Goal: Share content: Share content

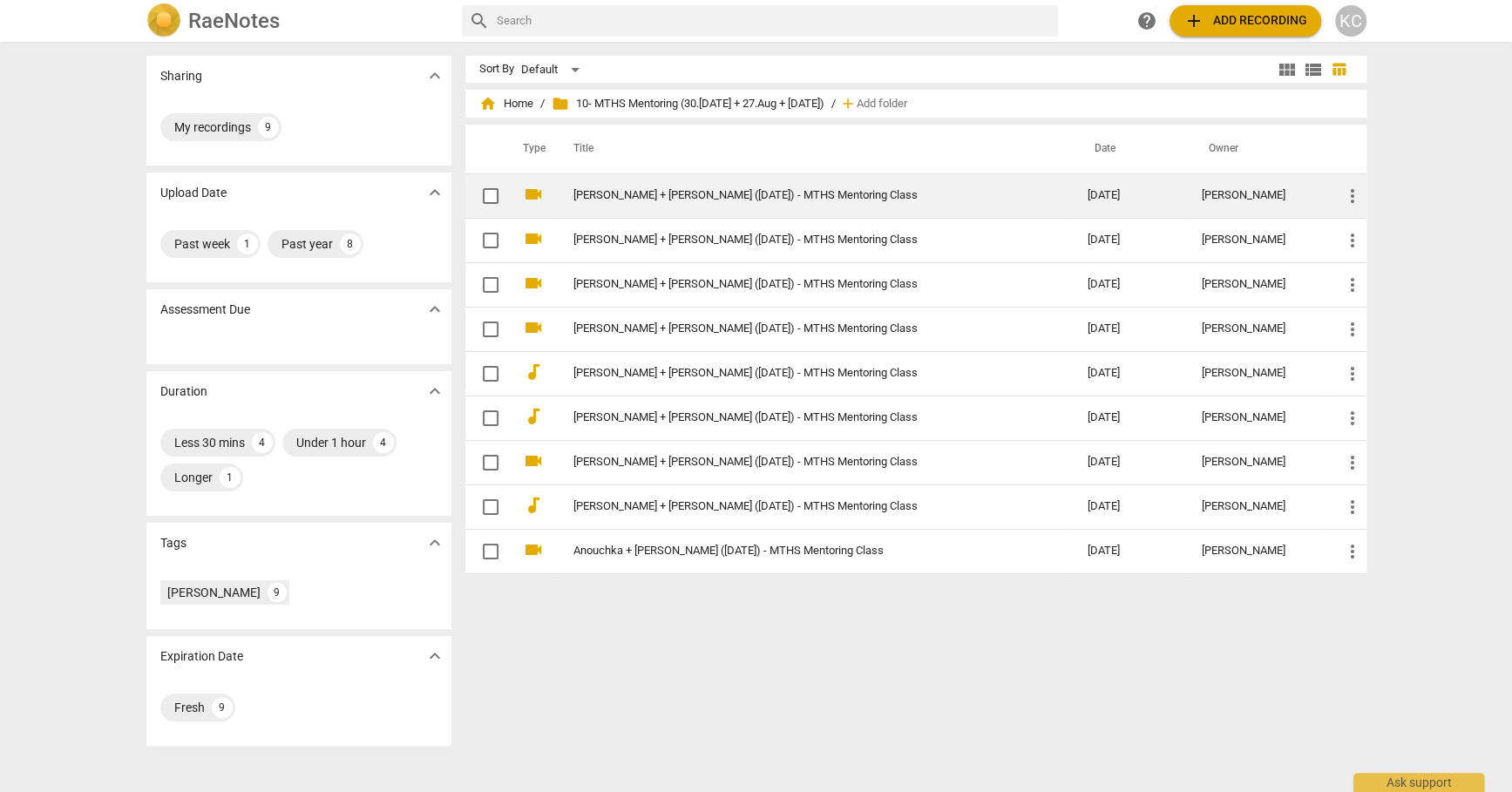
click at [702, 189] on td "[PERSON_NAME] + [PERSON_NAME] ([DATE]) - MTHS Mentoring Class" at bounding box center [813, 196] width 522 height 44
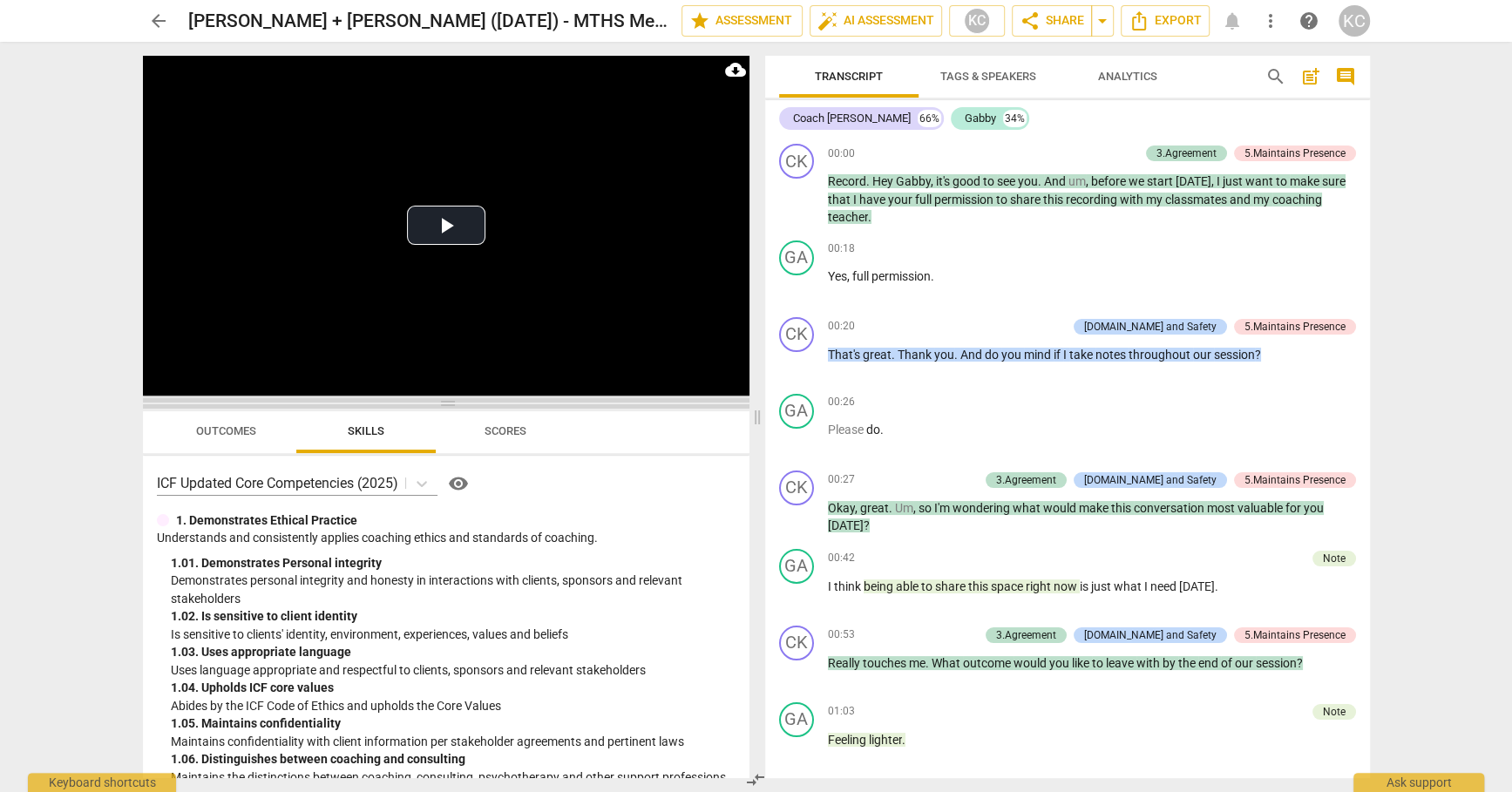
drag, startPoint x: 448, startPoint y: 270, endPoint x: 450, endPoint y: 399, distance: 129.0
click at [451, 399] on span at bounding box center [447, 404] width 607 height 11
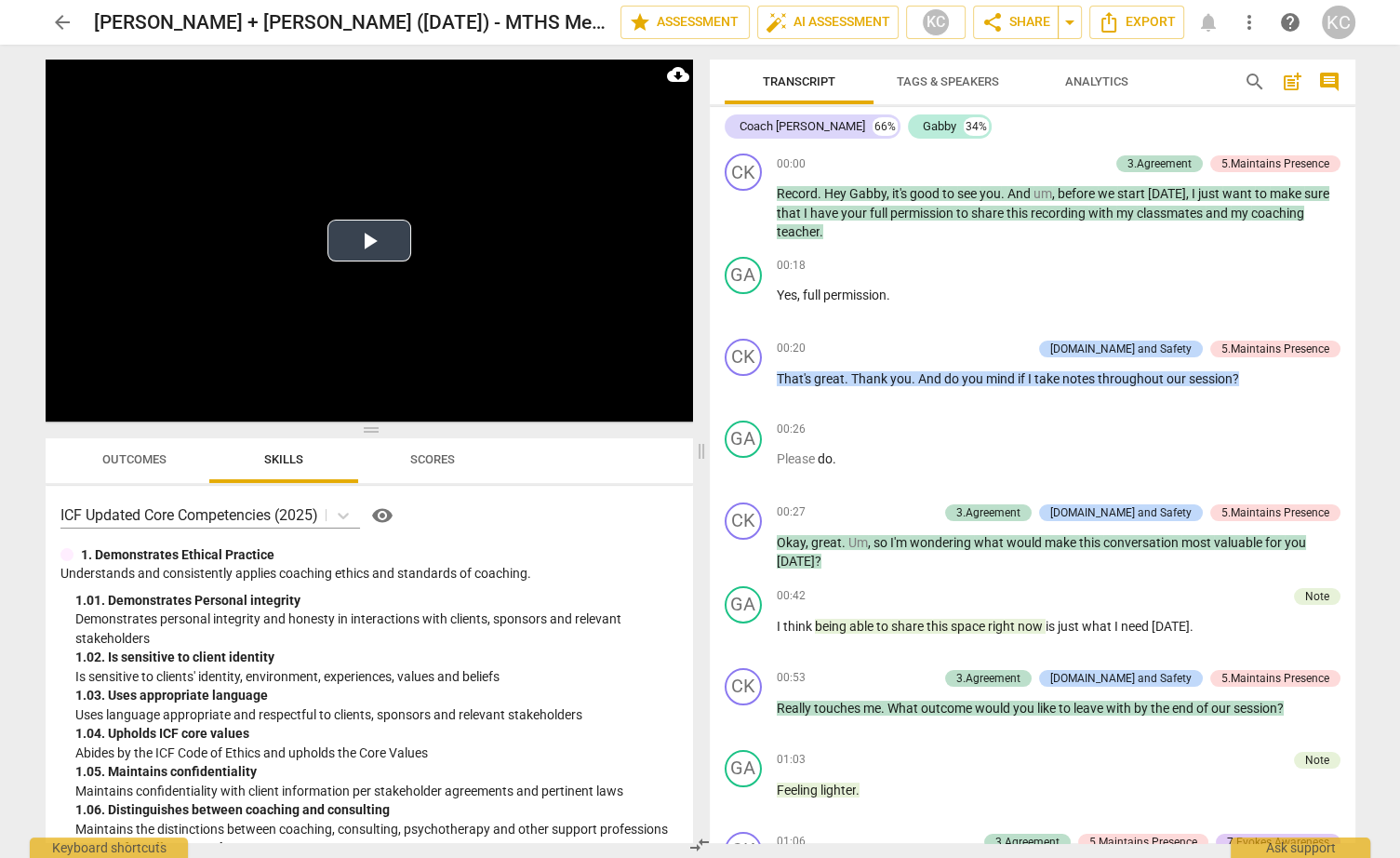
click at [367, 261] on video at bounding box center [369, 240] width 648 height 362
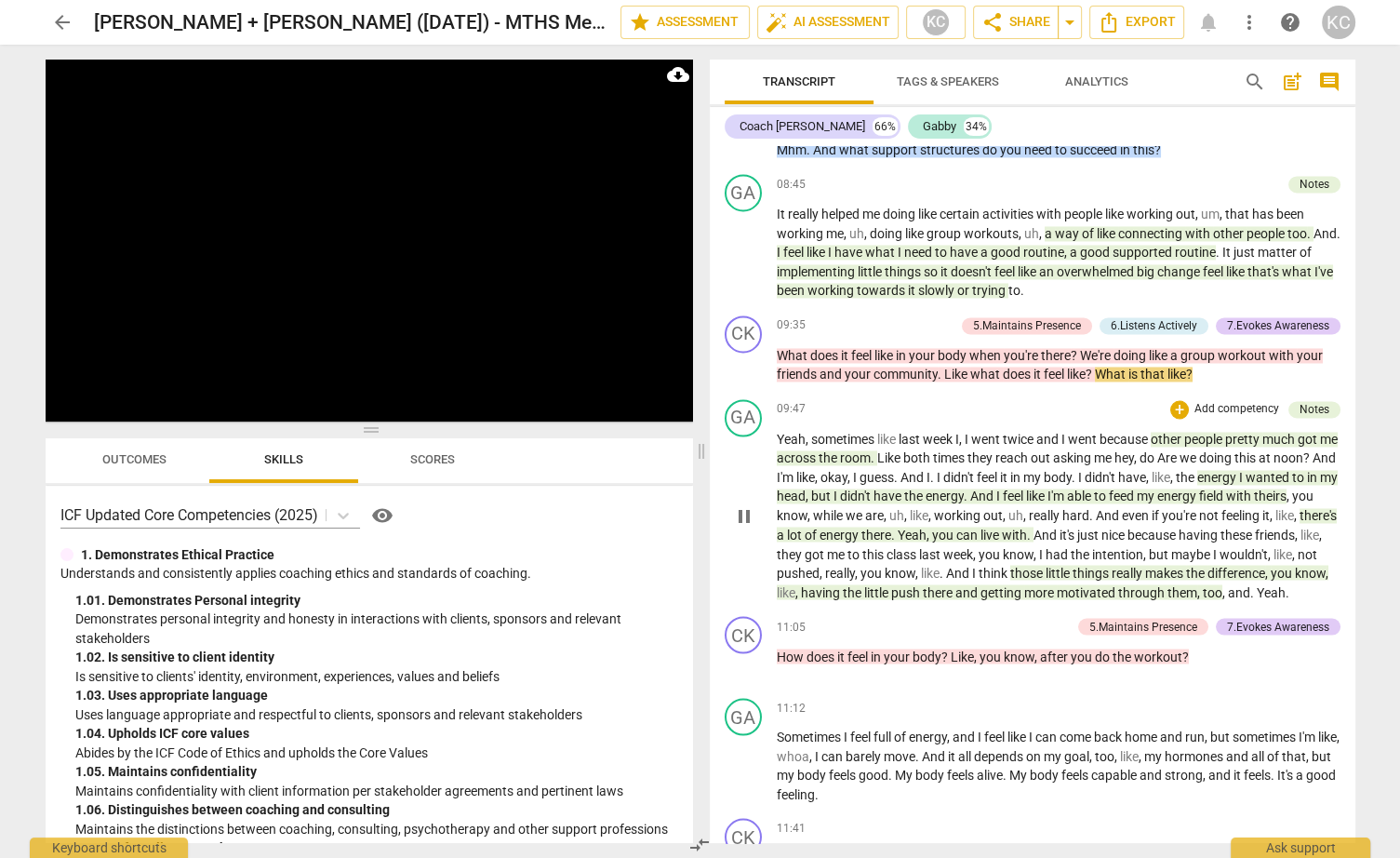
scroll to position [3145, 0]
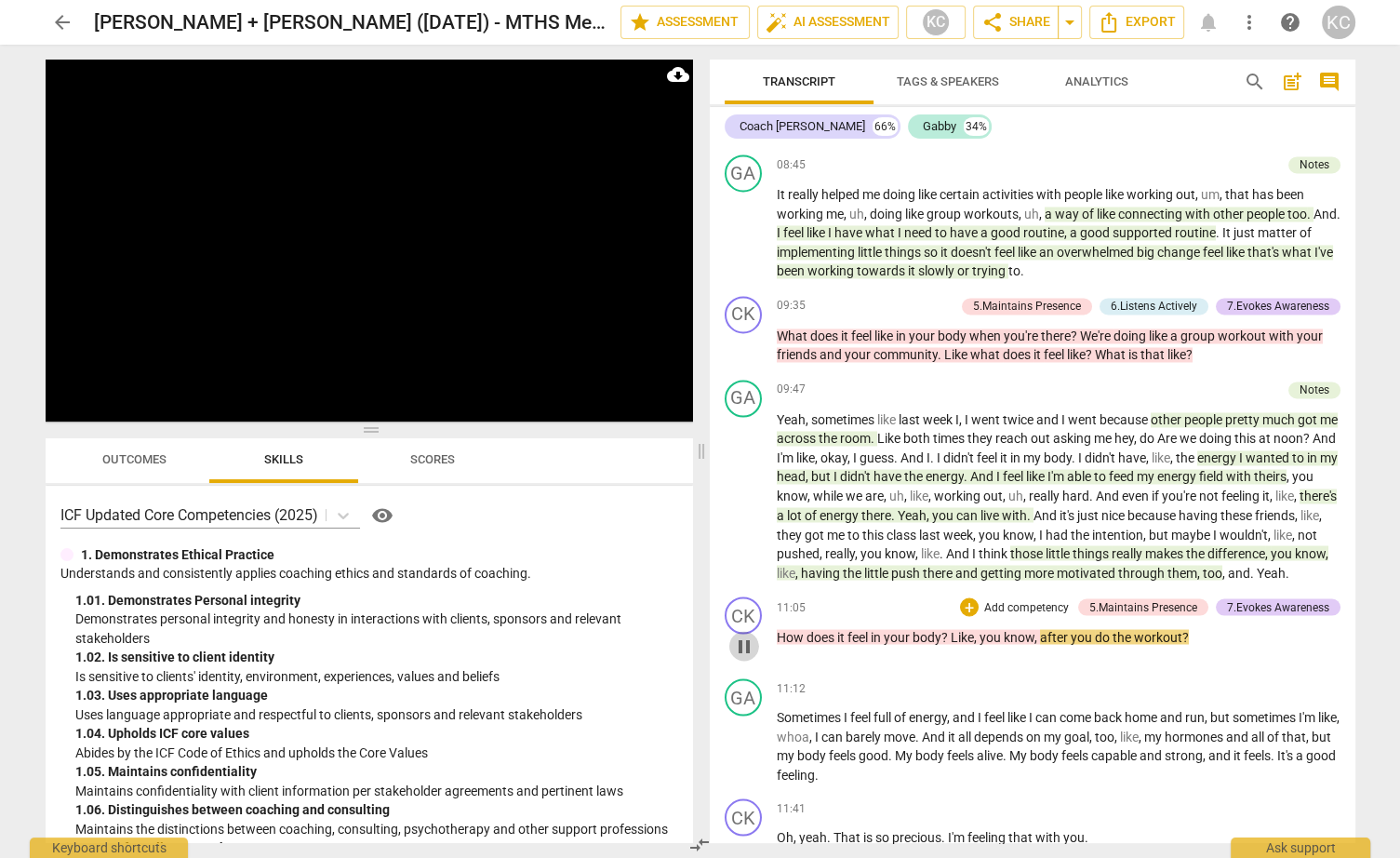
click at [744, 645] on span "pause" at bounding box center [745, 646] width 23 height 23
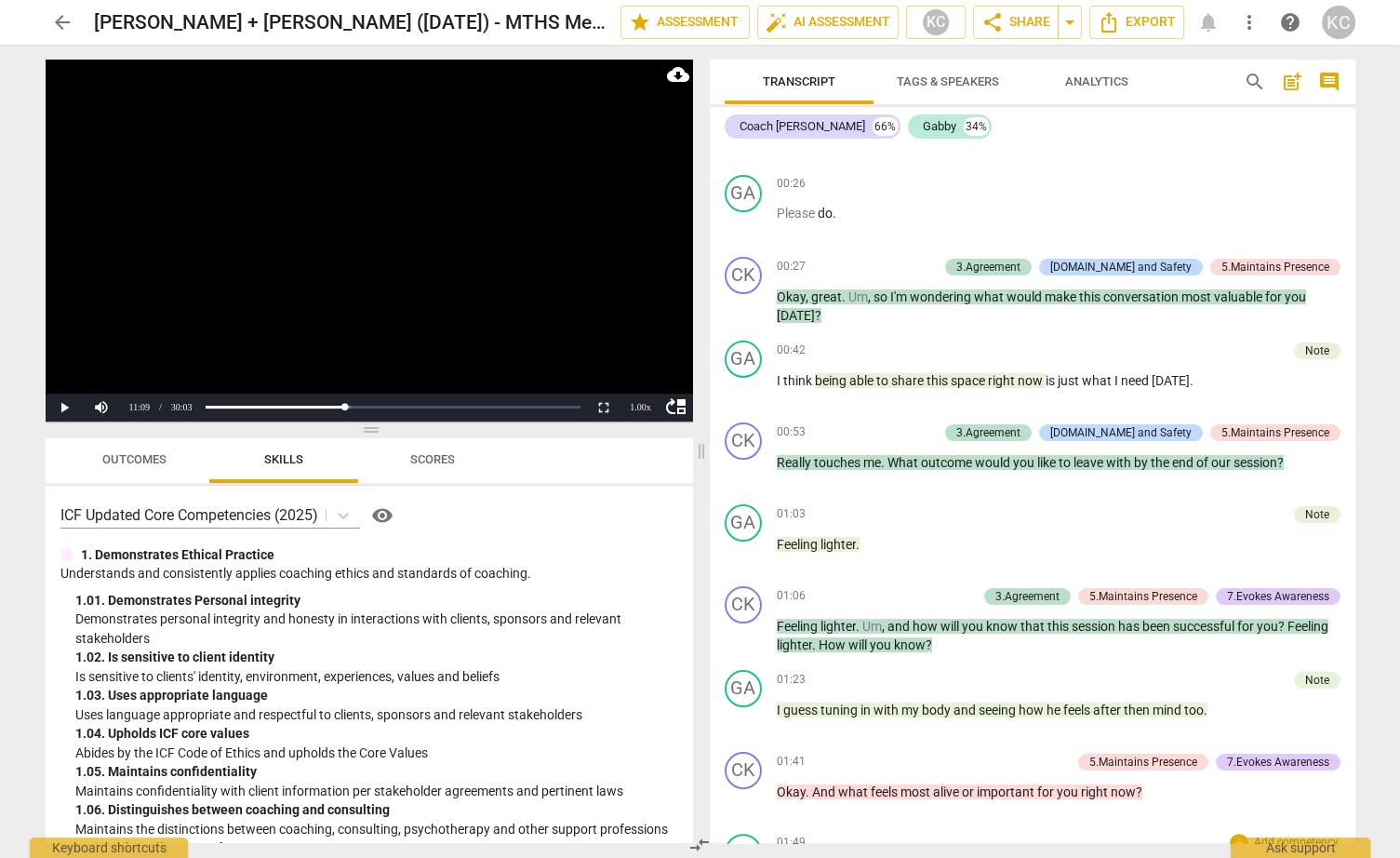
scroll to position [244, 0]
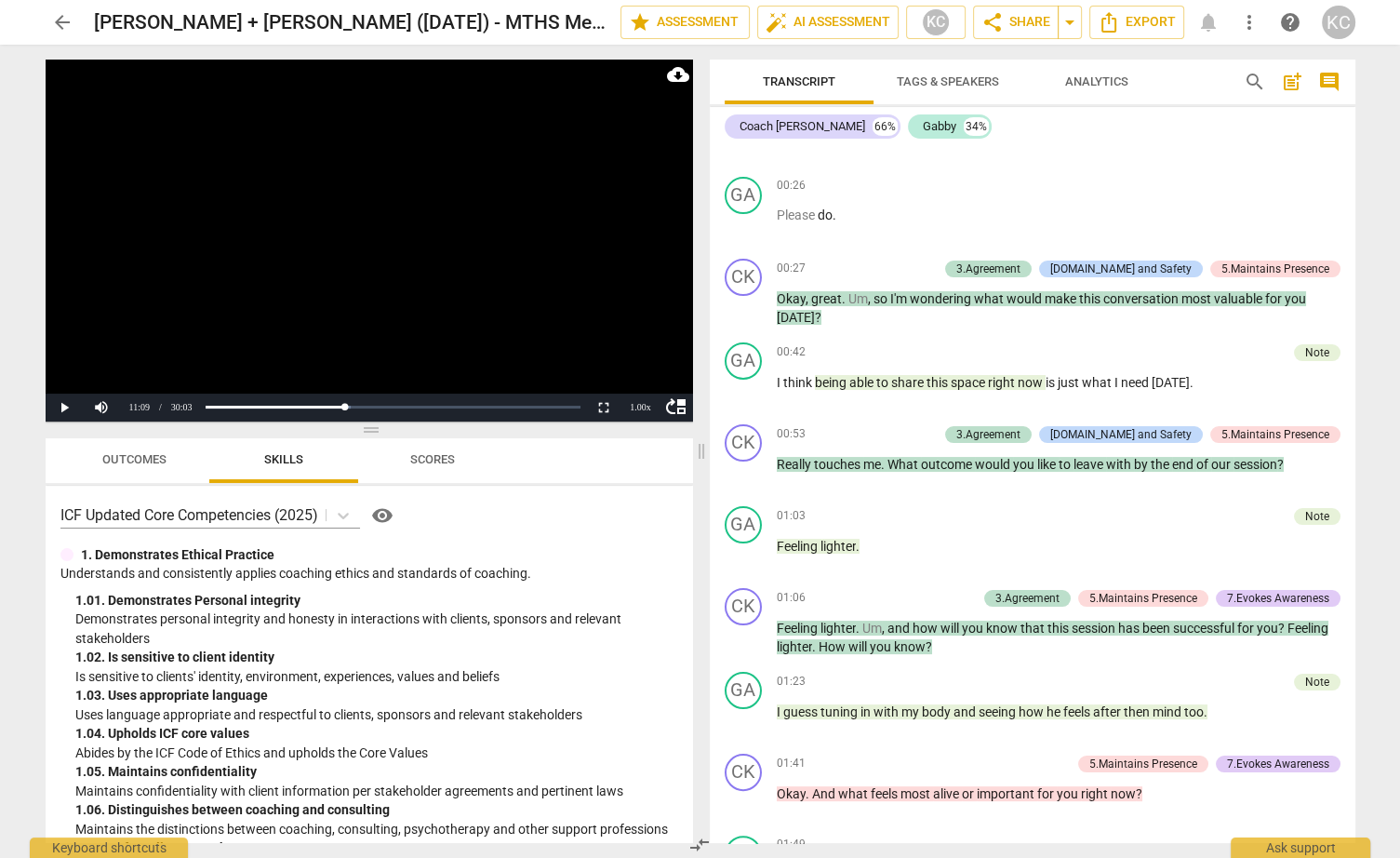
click at [65, 25] on span "arrow_back" at bounding box center [63, 23] width 23 height 23
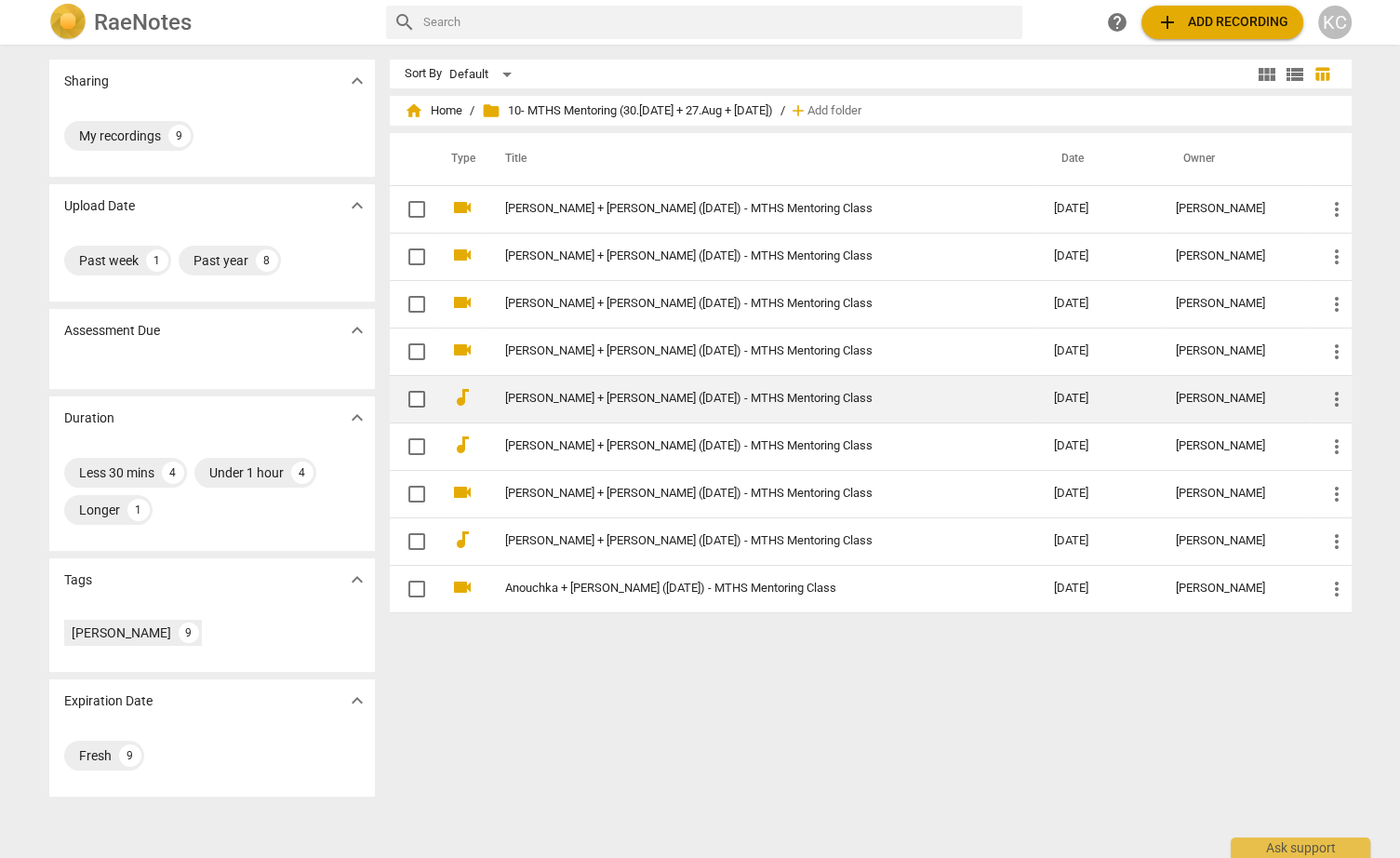
click at [526, 388] on td "[PERSON_NAME] + [PERSON_NAME] ([DATE]) - MTHS Mentoring Class" at bounding box center [761, 399] width 557 height 48
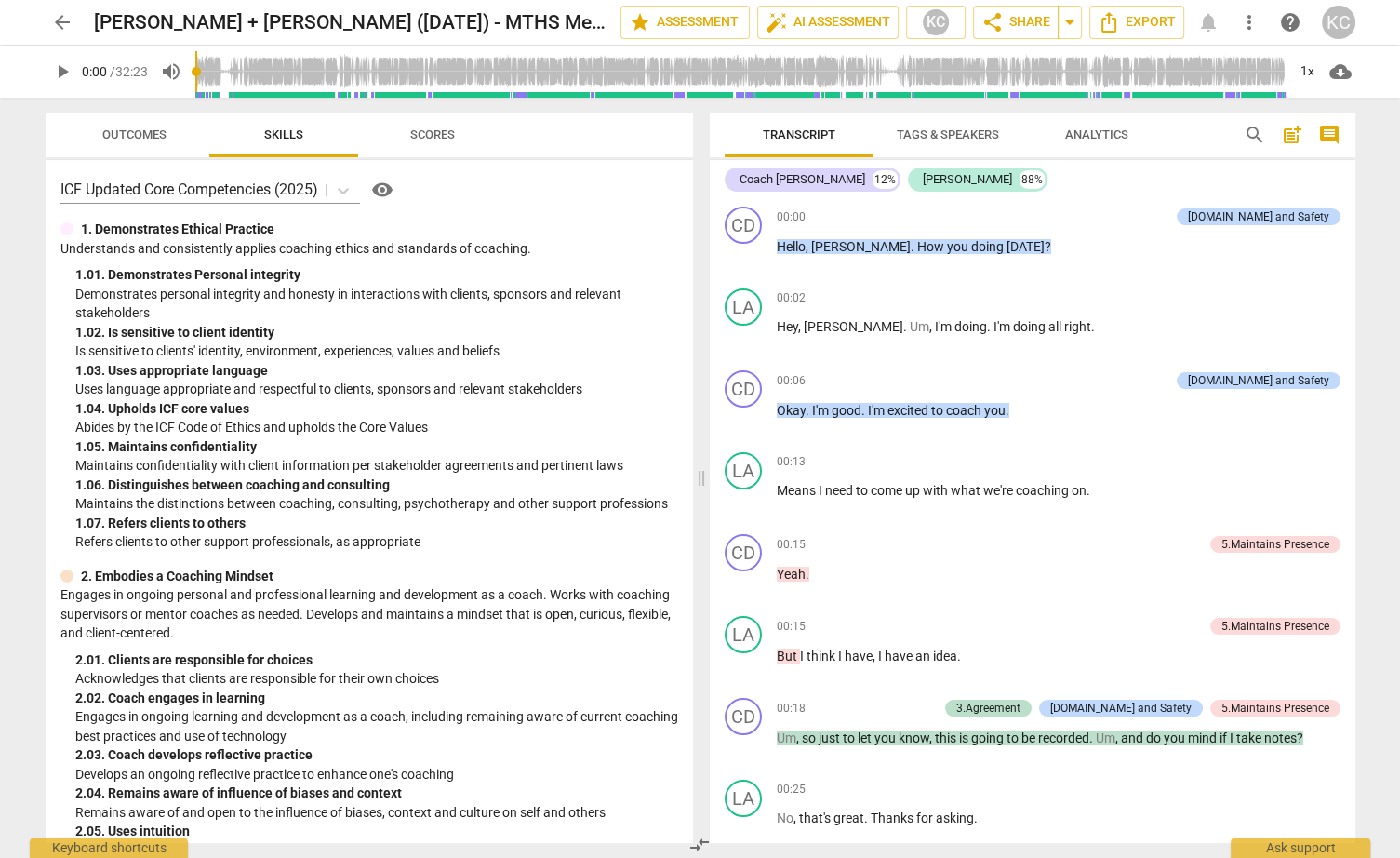
click at [63, 75] on span "play_arrow" at bounding box center [63, 72] width 23 height 23
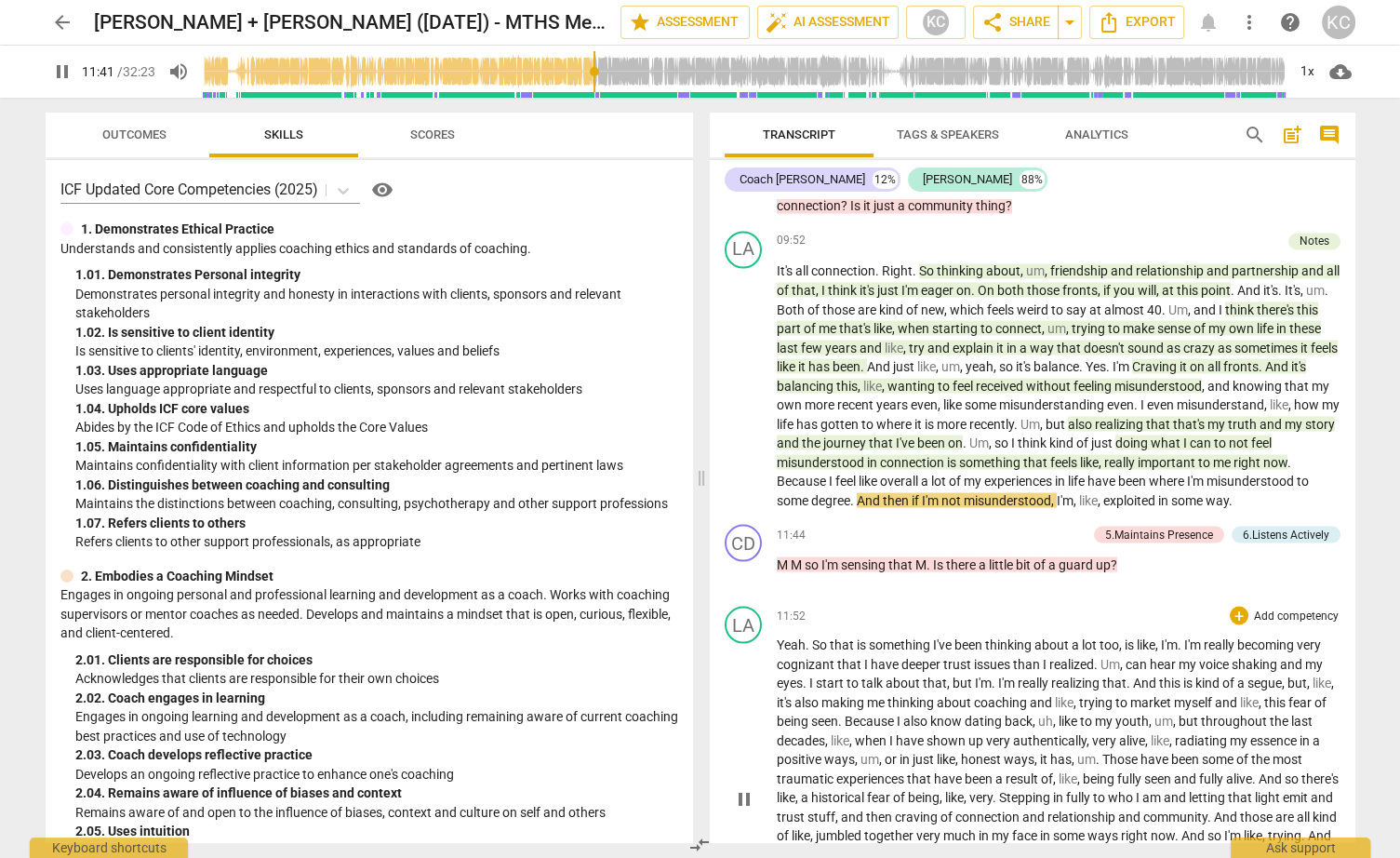
scroll to position [3404, 0]
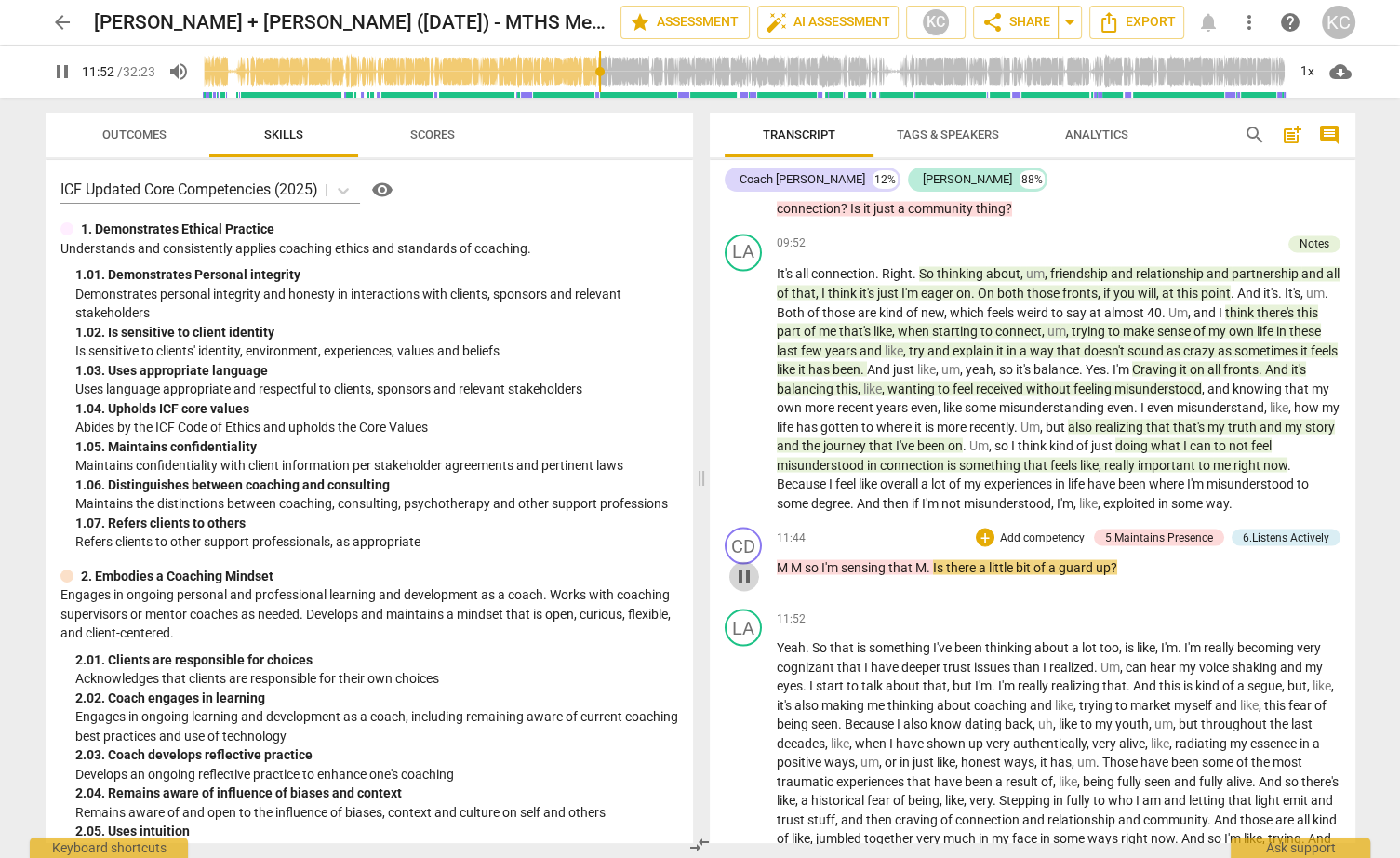
click at [746, 583] on span "pause" at bounding box center [745, 577] width 23 height 23
type input "713"
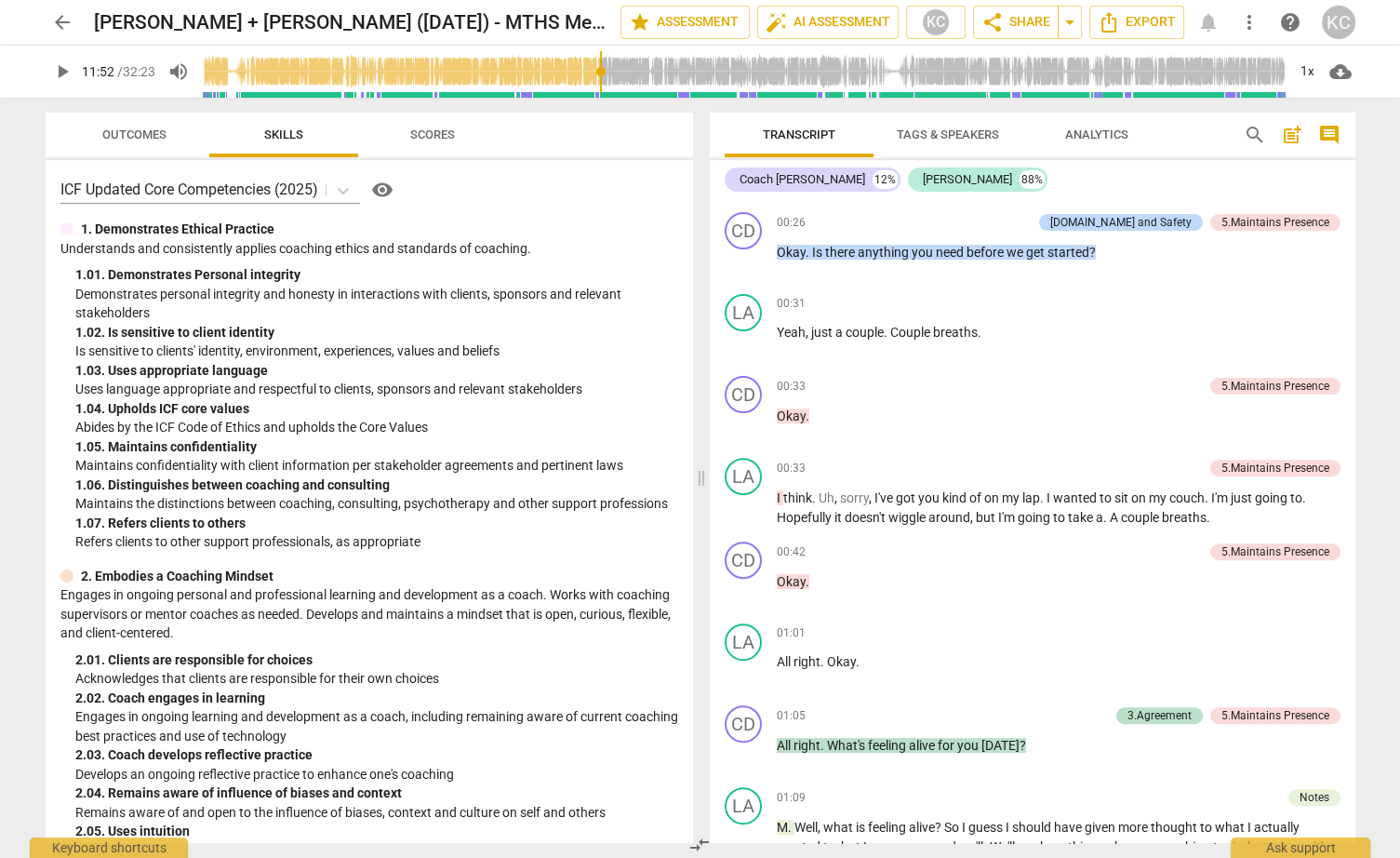
scroll to position [651, 0]
click at [68, 24] on span "arrow_back" at bounding box center [63, 23] width 23 height 23
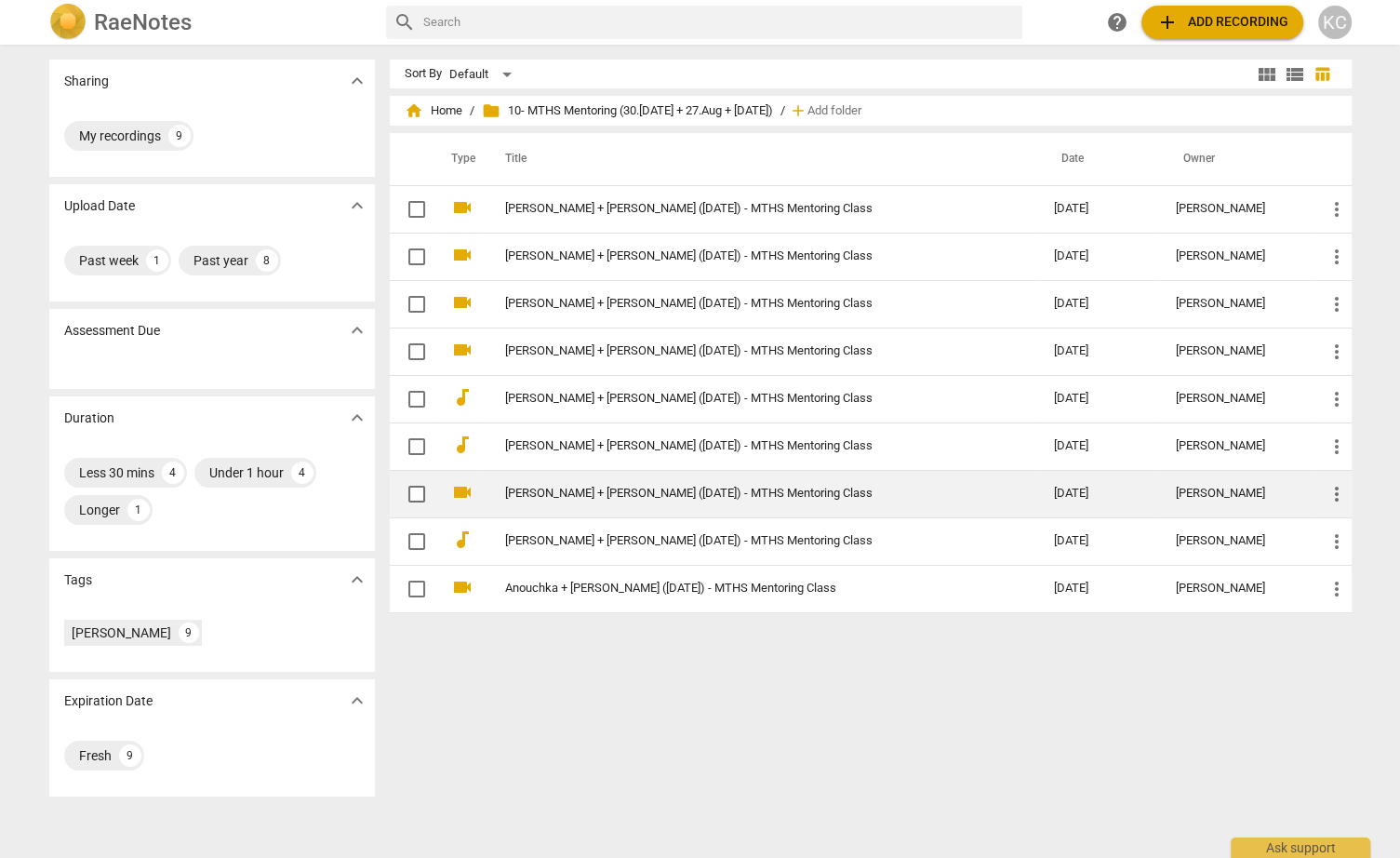
click at [525, 497] on link "[PERSON_NAME] + [PERSON_NAME] ([DATE]) - MTHS Mentoring Class" at bounding box center [746, 493] width 482 height 14
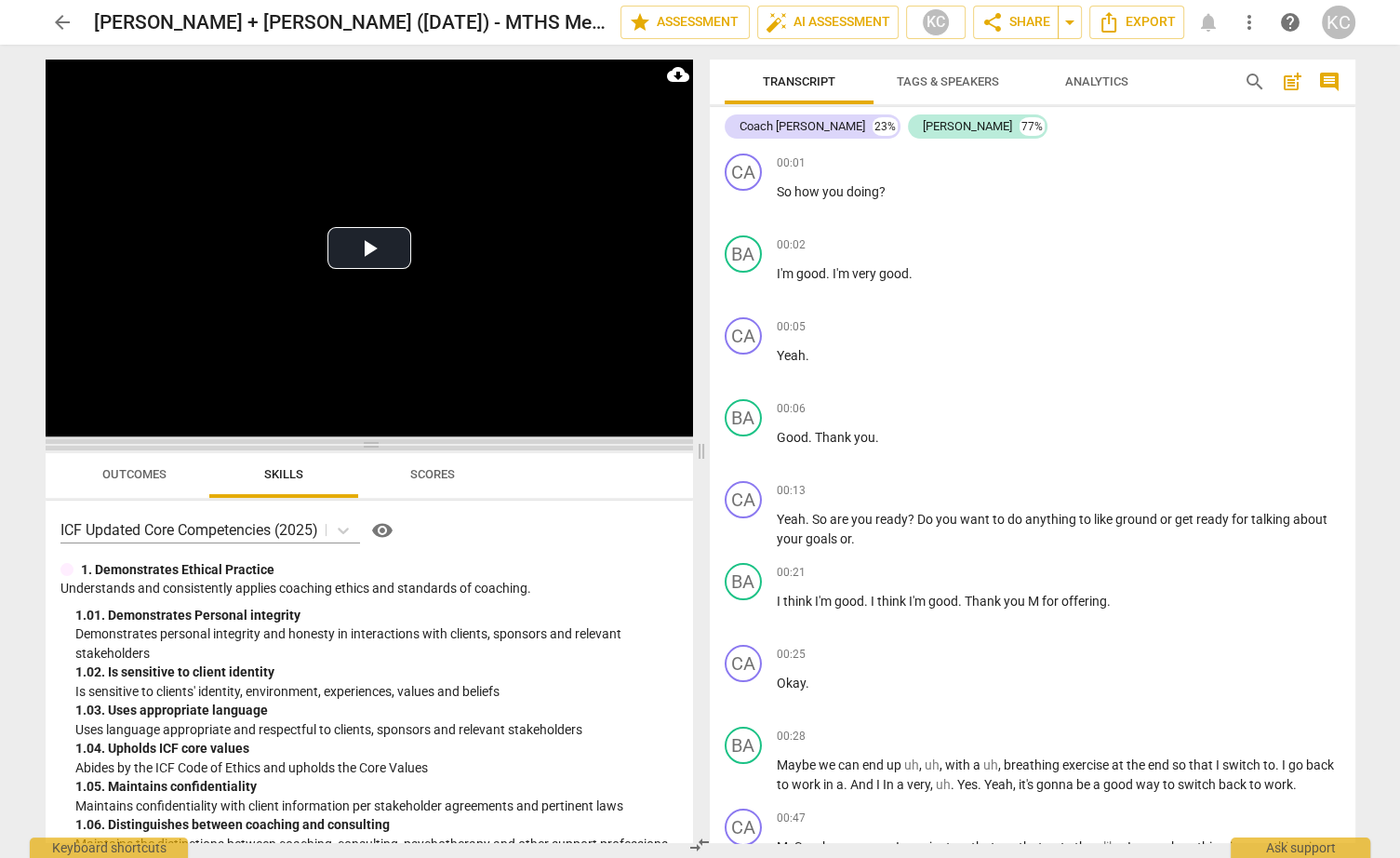
drag, startPoint x: 371, startPoint y: 292, endPoint x: 370, endPoint y: 438, distance: 146.0
click at [370, 439] on span at bounding box center [369, 445] width 648 height 11
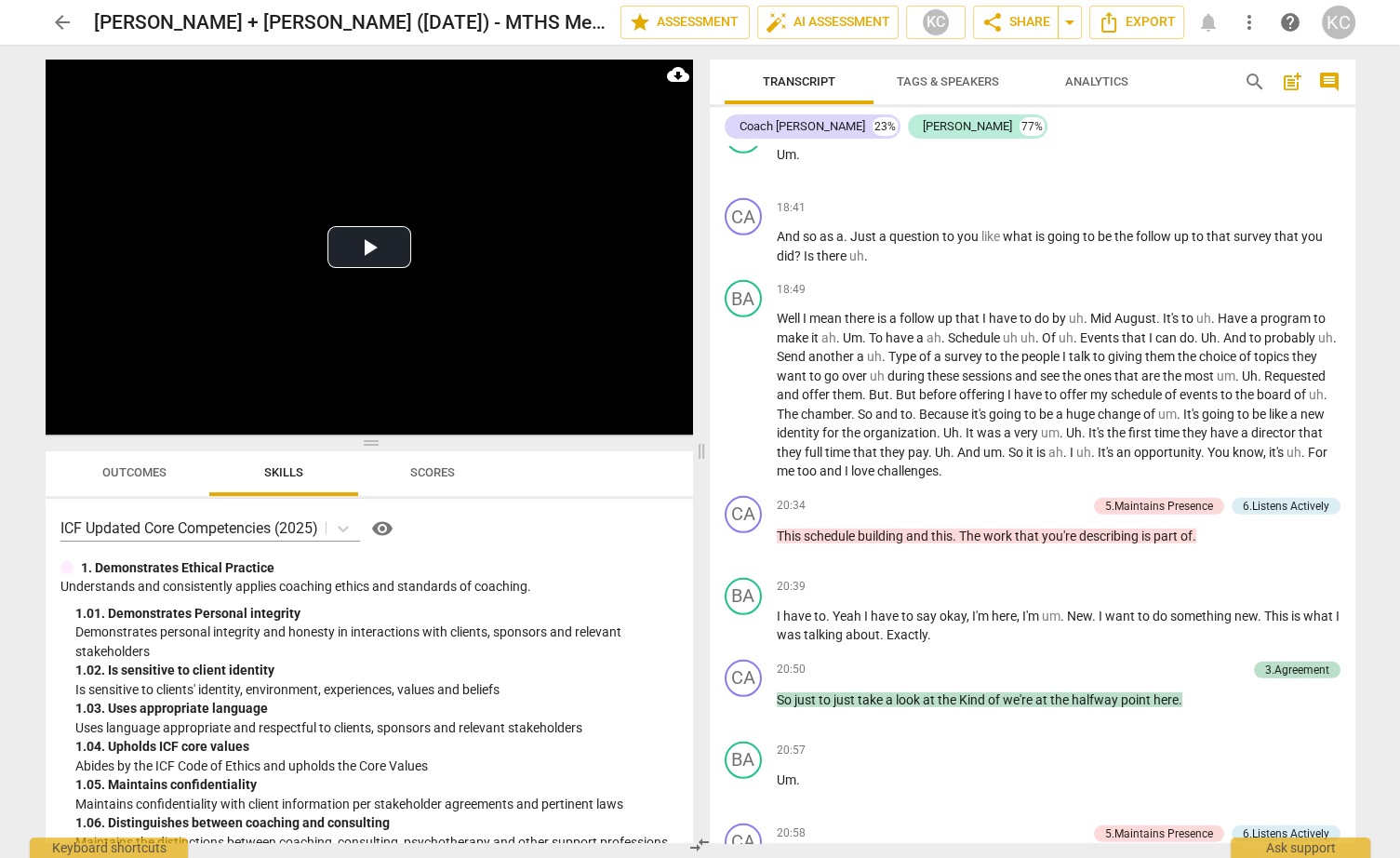
scroll to position [5162, 0]
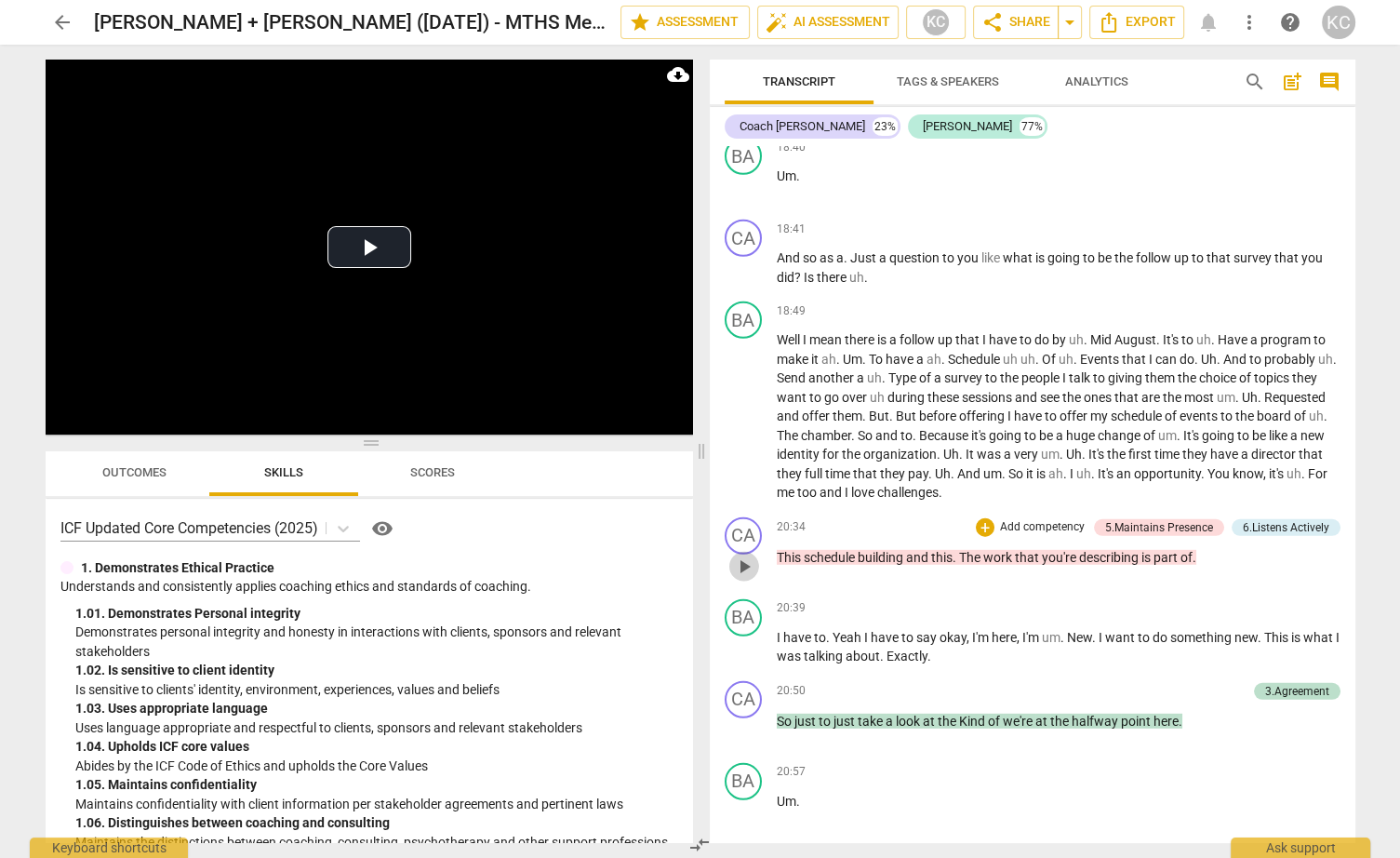
click at [743, 556] on span "play_arrow" at bounding box center [745, 567] width 23 height 23
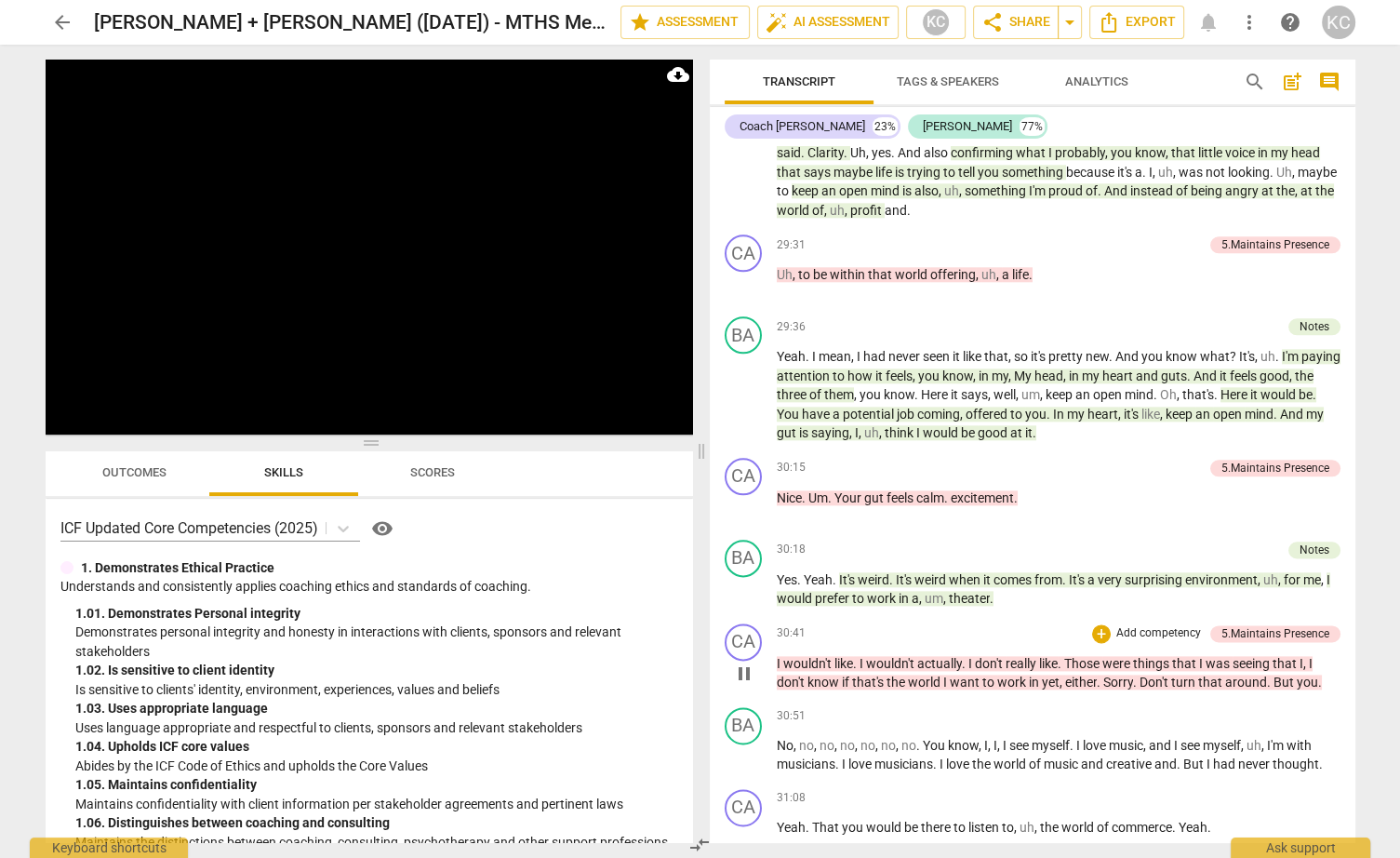
scroll to position [9234, 0]
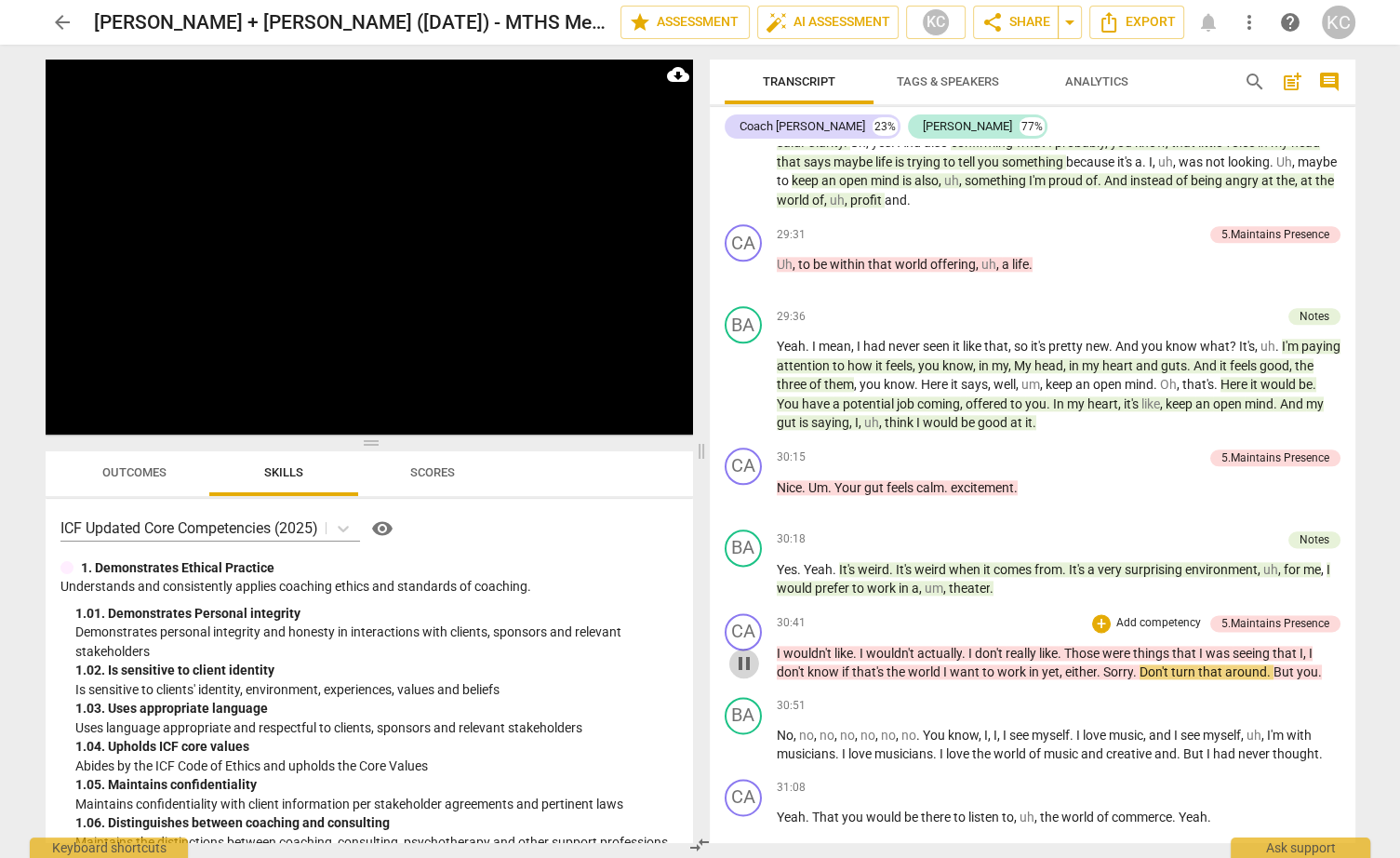
click at [748, 653] on span "pause" at bounding box center [745, 664] width 23 height 23
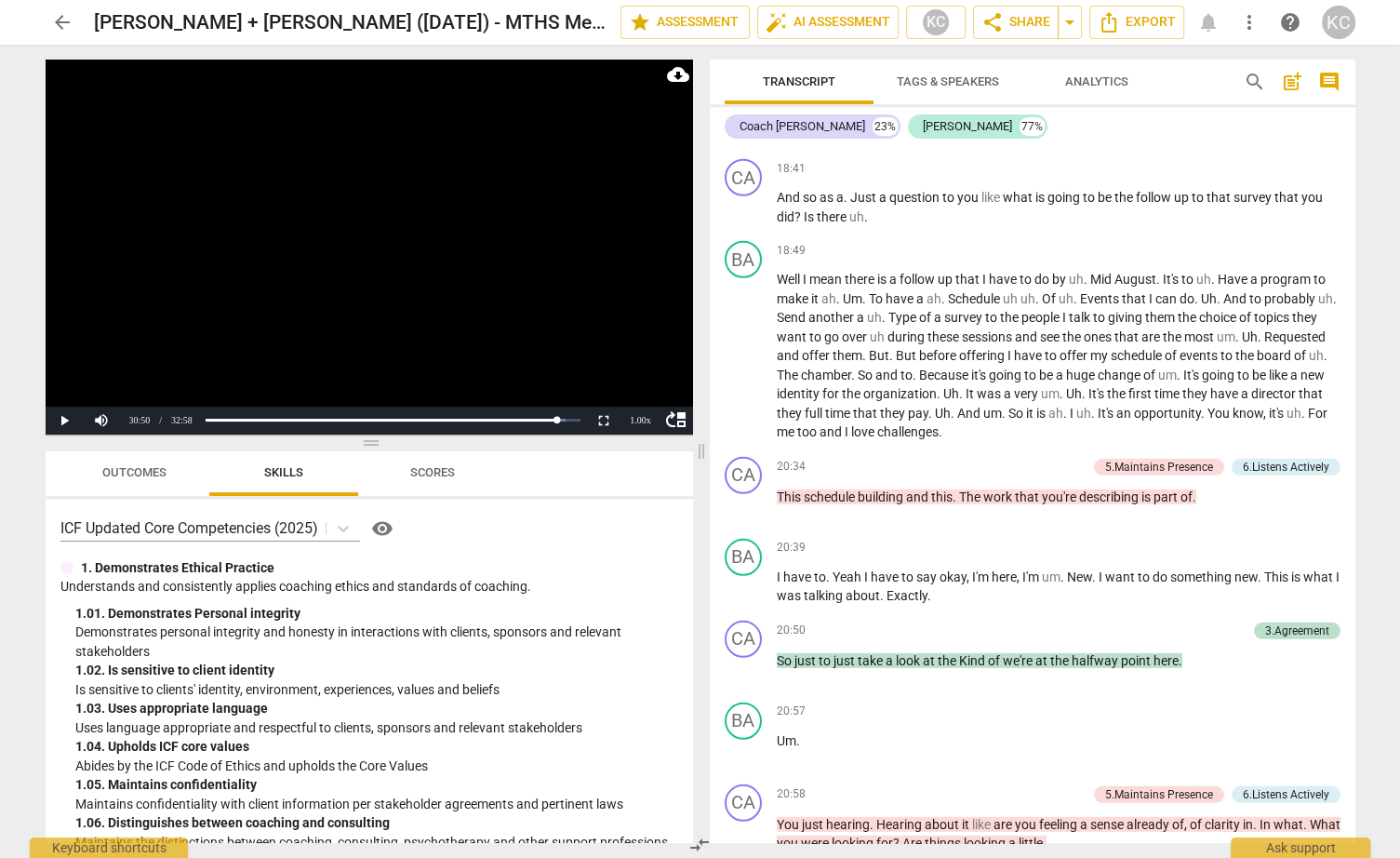
scroll to position [5274, 0]
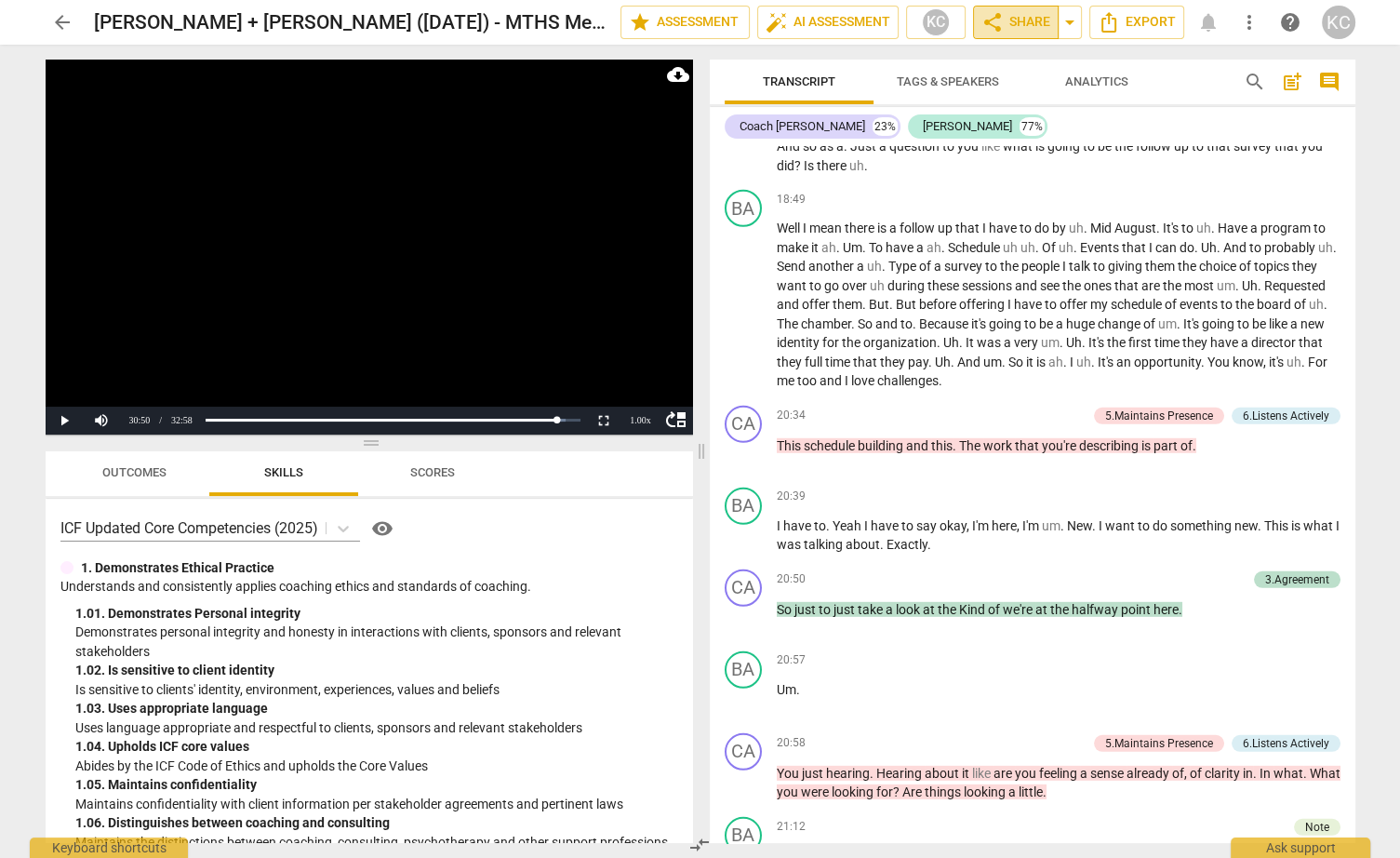
click at [999, 29] on span "share" at bounding box center [993, 23] width 23 height 23
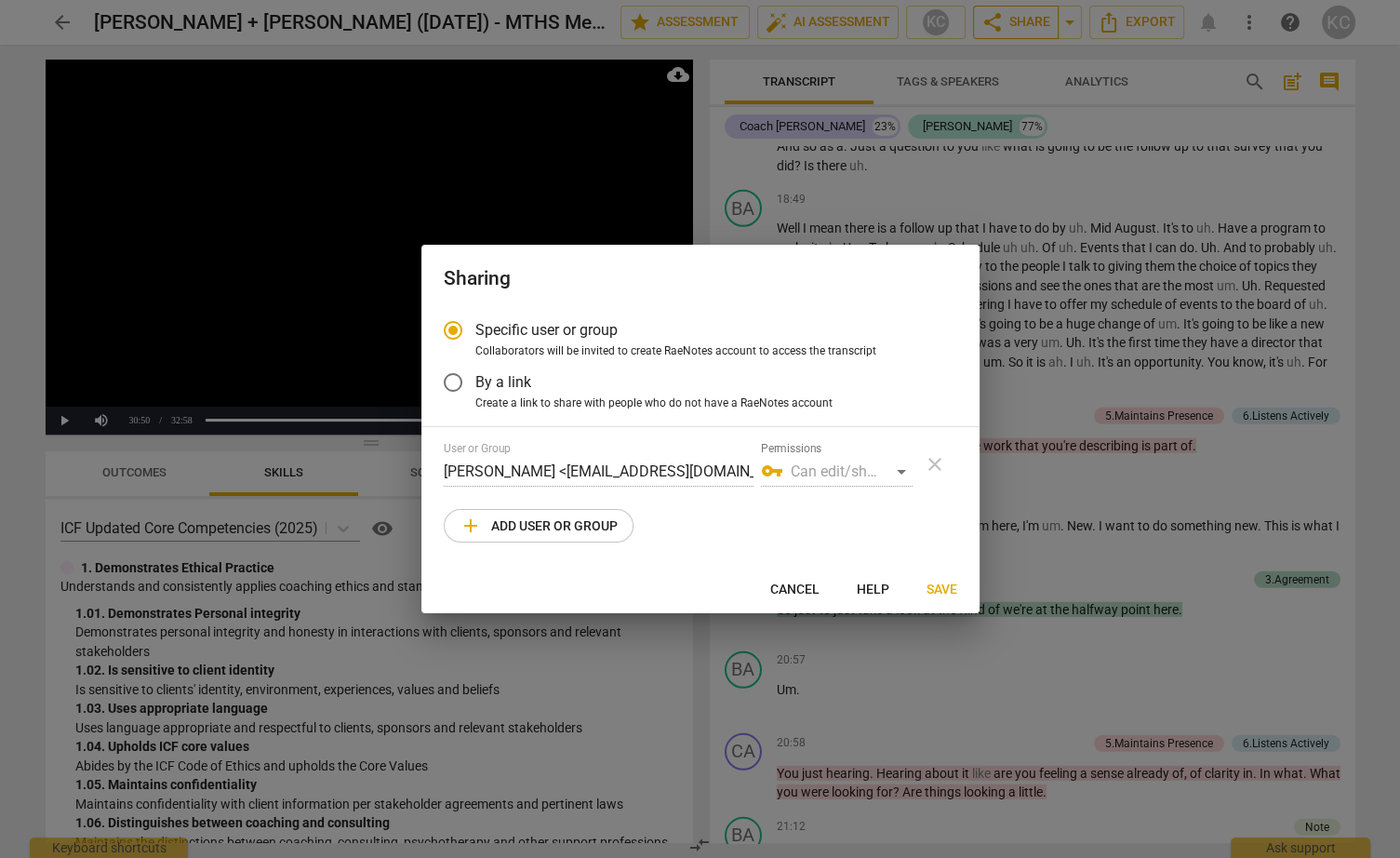
radio input "false"
click at [493, 383] on span "By a link" at bounding box center [503, 382] width 56 height 22
click at [476, 383] on input "By a link" at bounding box center [452, 382] width 45 height 45
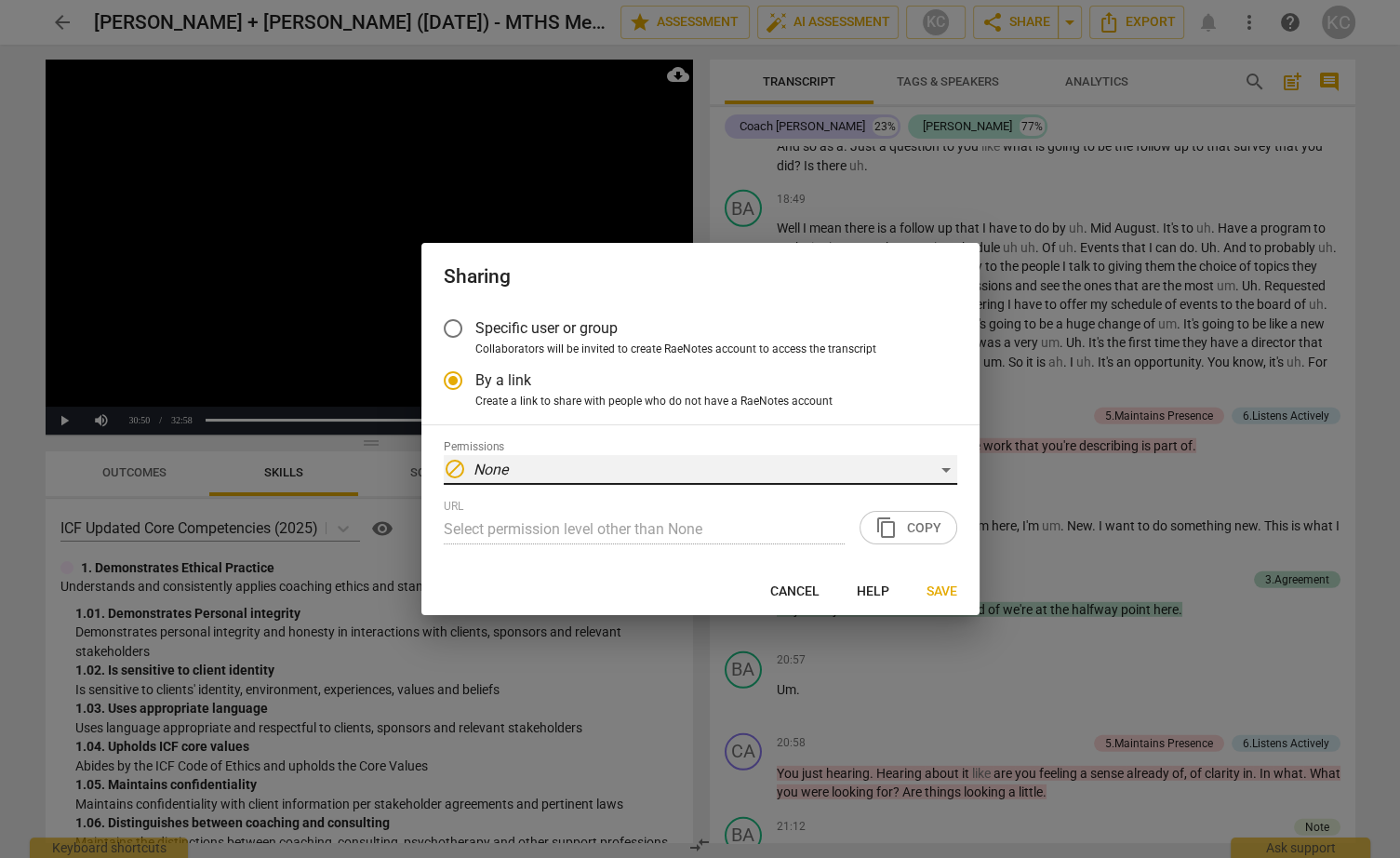
click at [489, 463] on em "None" at bounding box center [491, 469] width 34 height 18
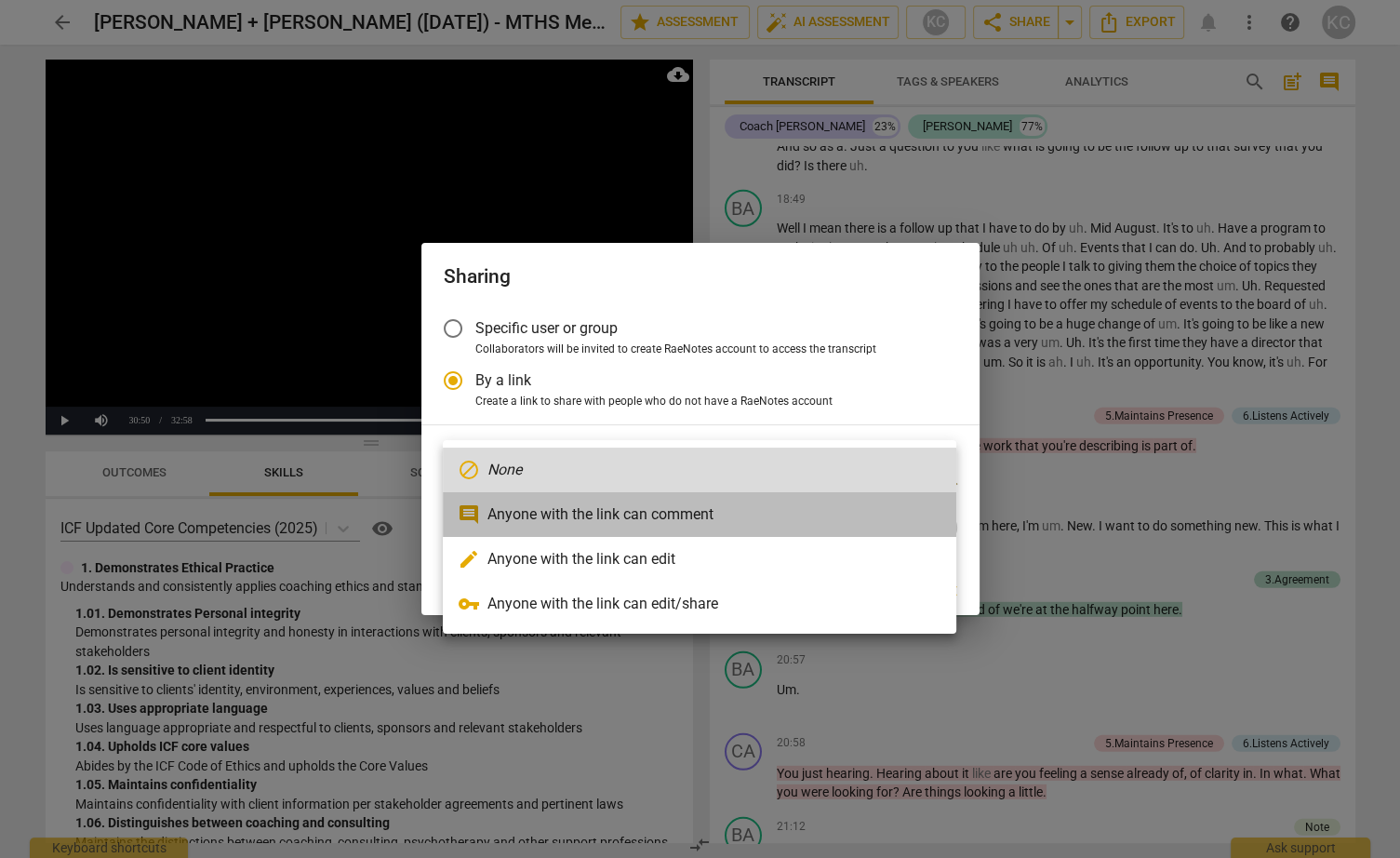
click at [494, 500] on li "comment Anyone with the link can comment" at bounding box center [699, 514] width 514 height 45
radio input "false"
type input "[URL][DOMAIN_NAME]"
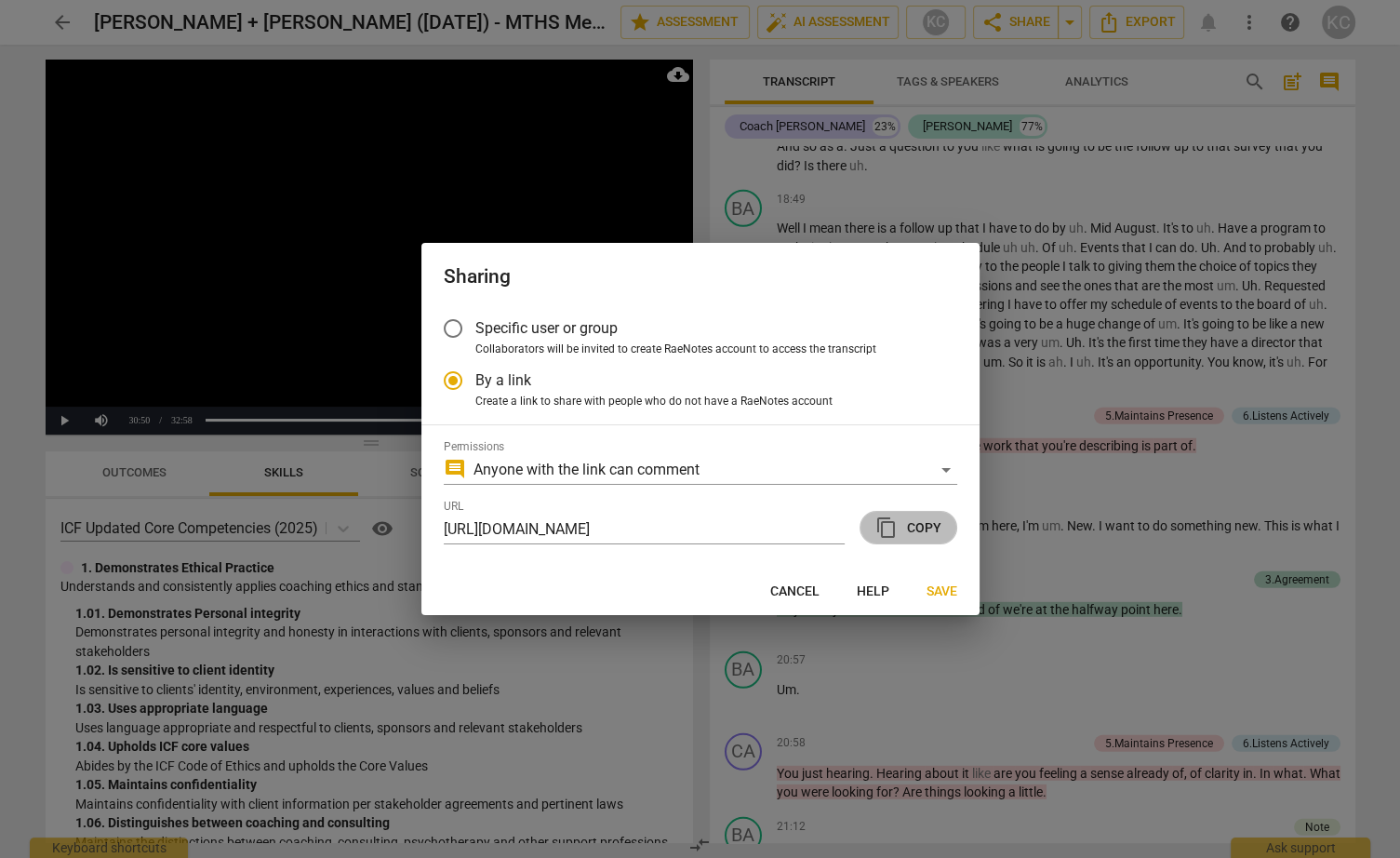
click at [908, 528] on span "content_copy Copy" at bounding box center [909, 528] width 66 height 23
click at [943, 581] on button "Save" at bounding box center [942, 590] width 61 height 33
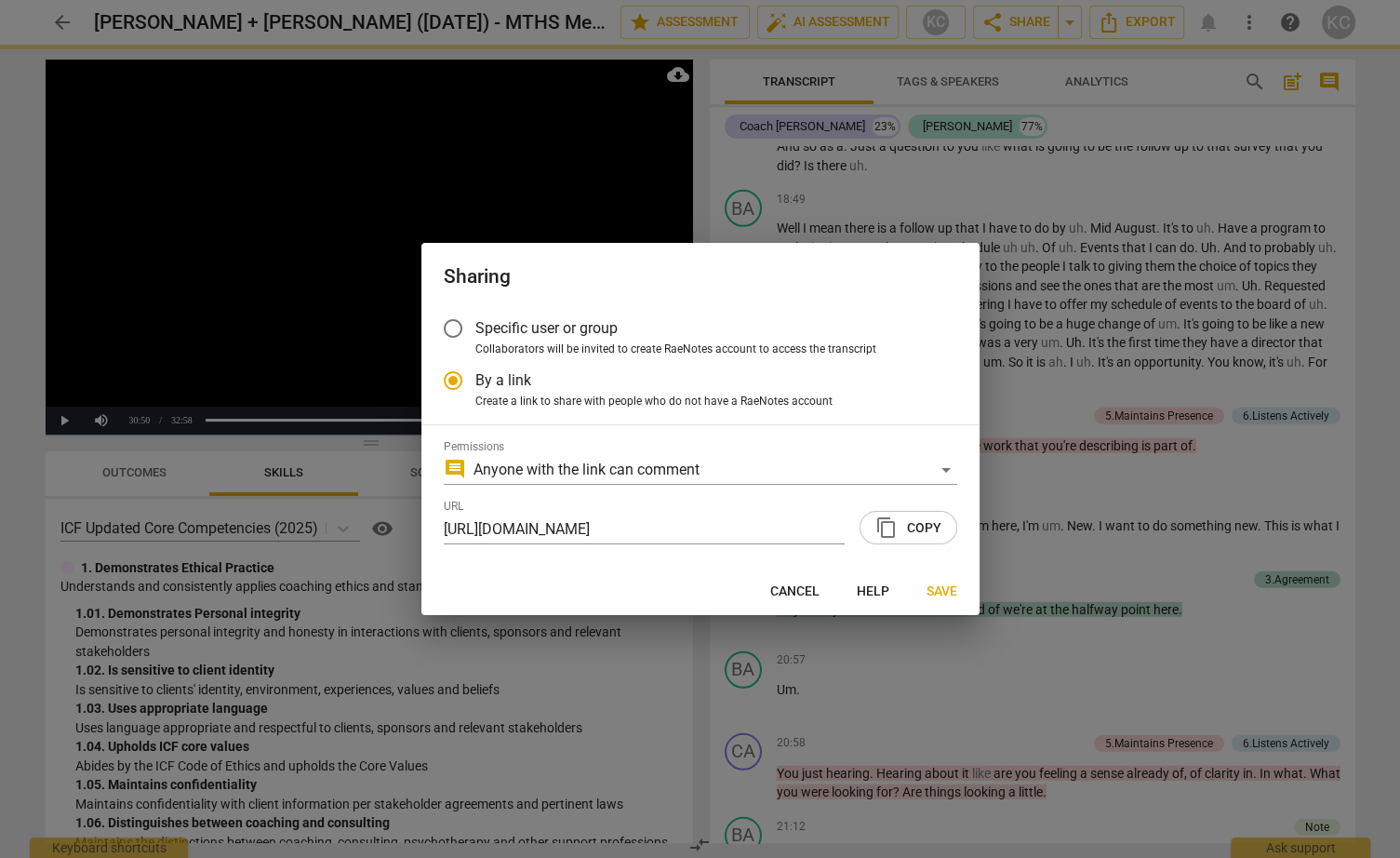
radio input "false"
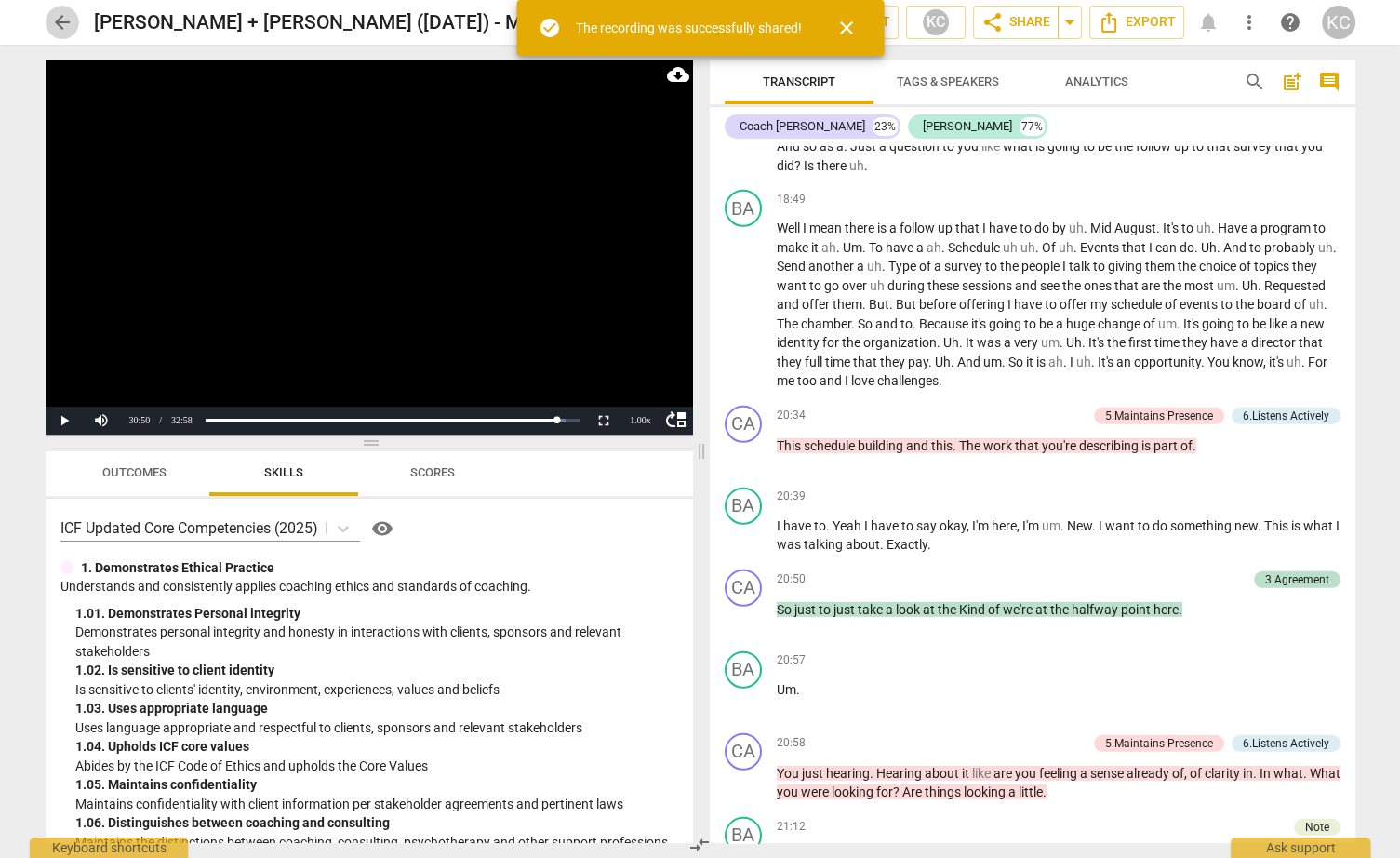
click at [65, 26] on span "arrow_back" at bounding box center [63, 23] width 23 height 23
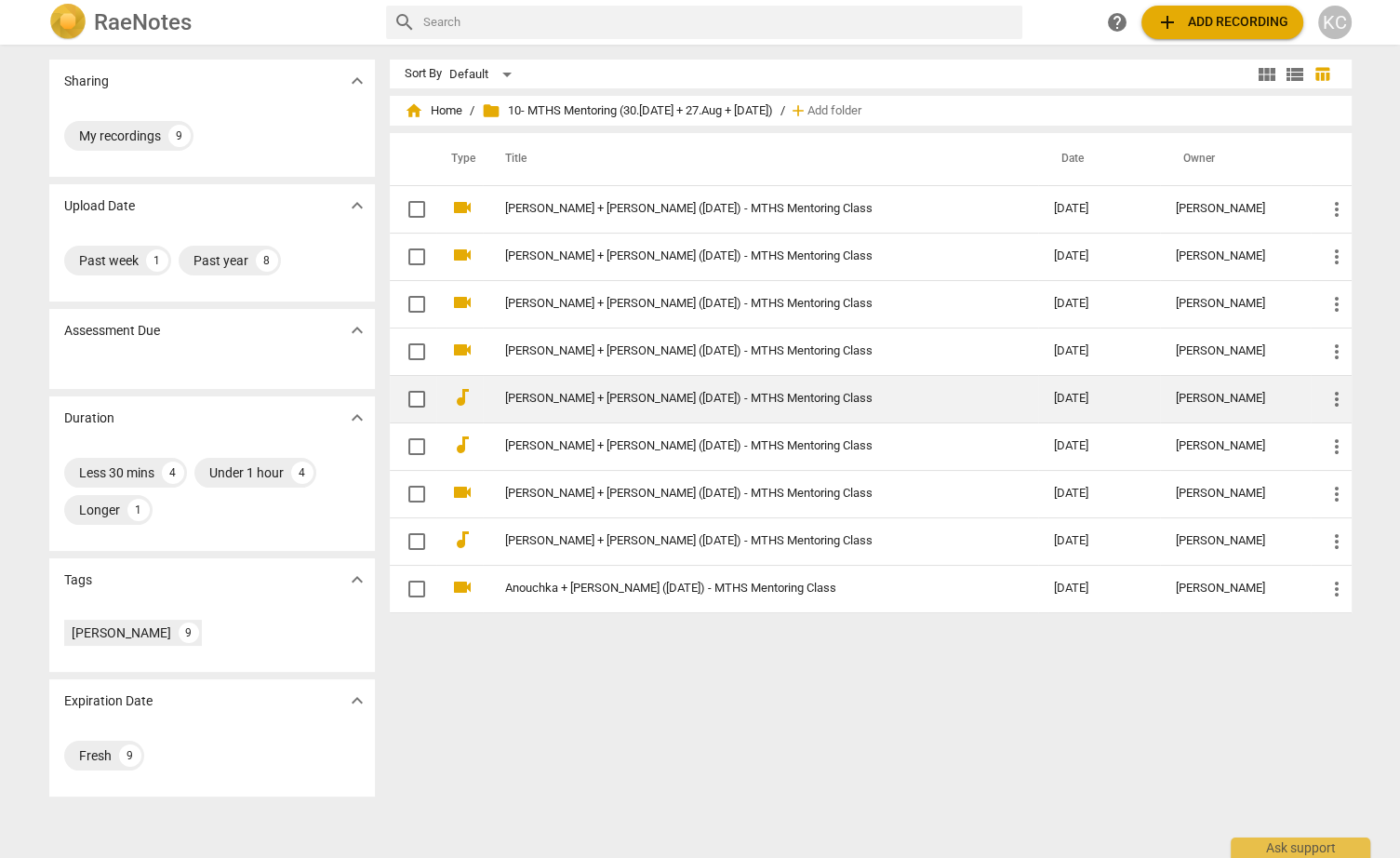
click at [546, 405] on td "[PERSON_NAME] + [PERSON_NAME] ([DATE]) - MTHS Mentoring Class" at bounding box center [761, 399] width 557 height 48
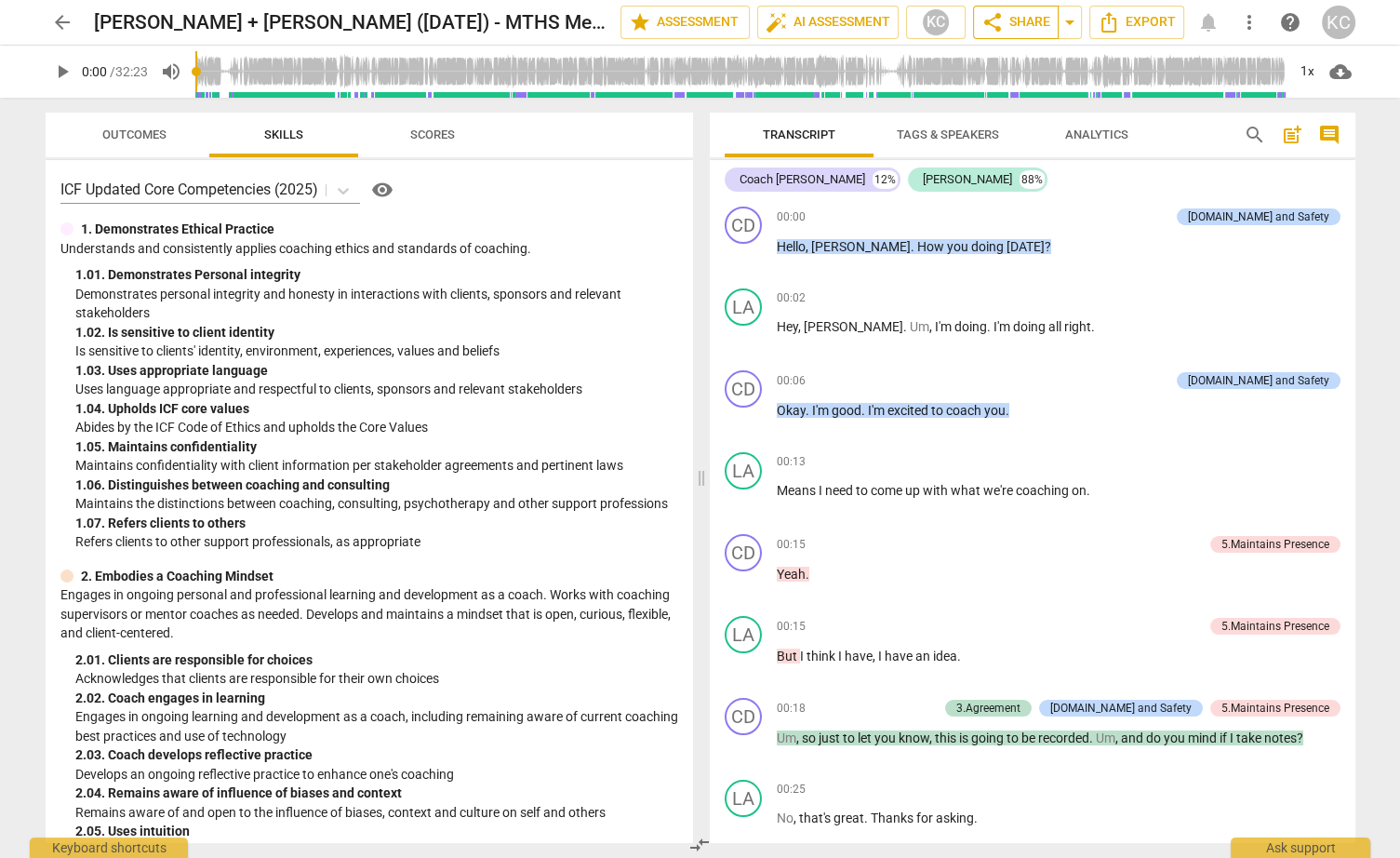
click at [1021, 32] on span "share Share" at bounding box center [1015, 23] width 68 height 23
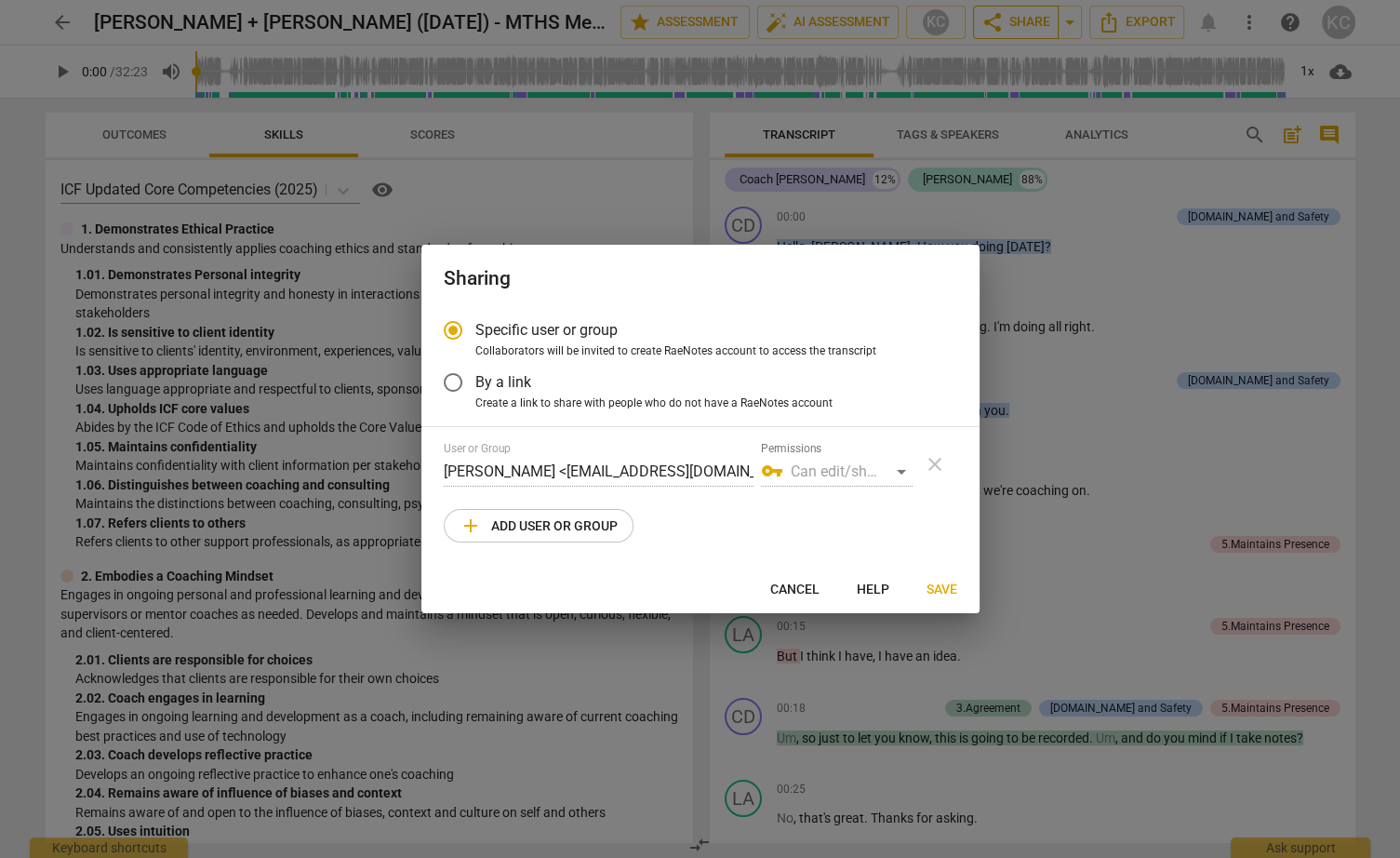
radio input "false"
click at [503, 381] on span "By a link" at bounding box center [503, 382] width 56 height 22
click at [476, 381] on input "By a link" at bounding box center [452, 382] width 45 height 45
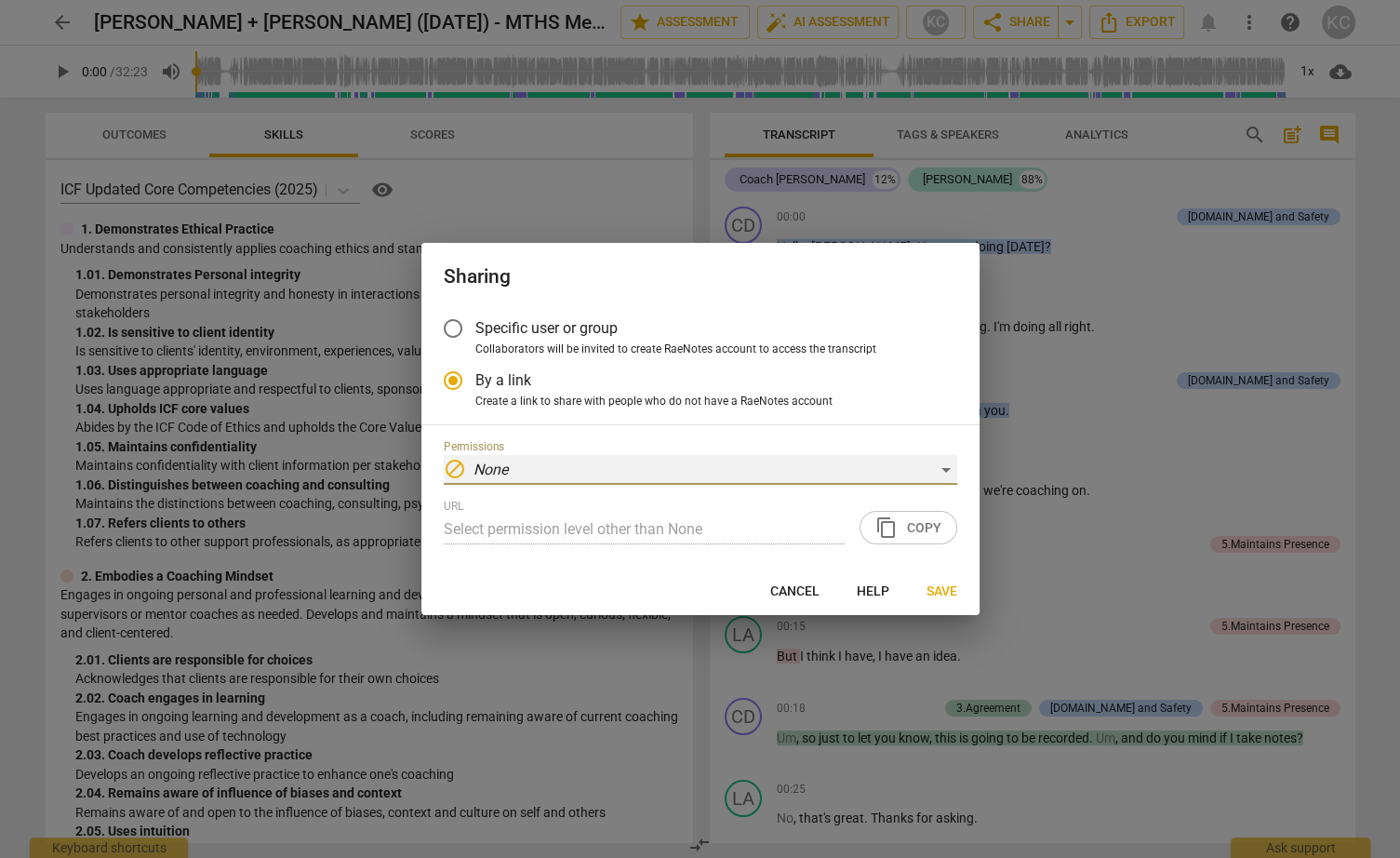
click at [521, 467] on div "block None" at bounding box center [700, 469] width 514 height 29
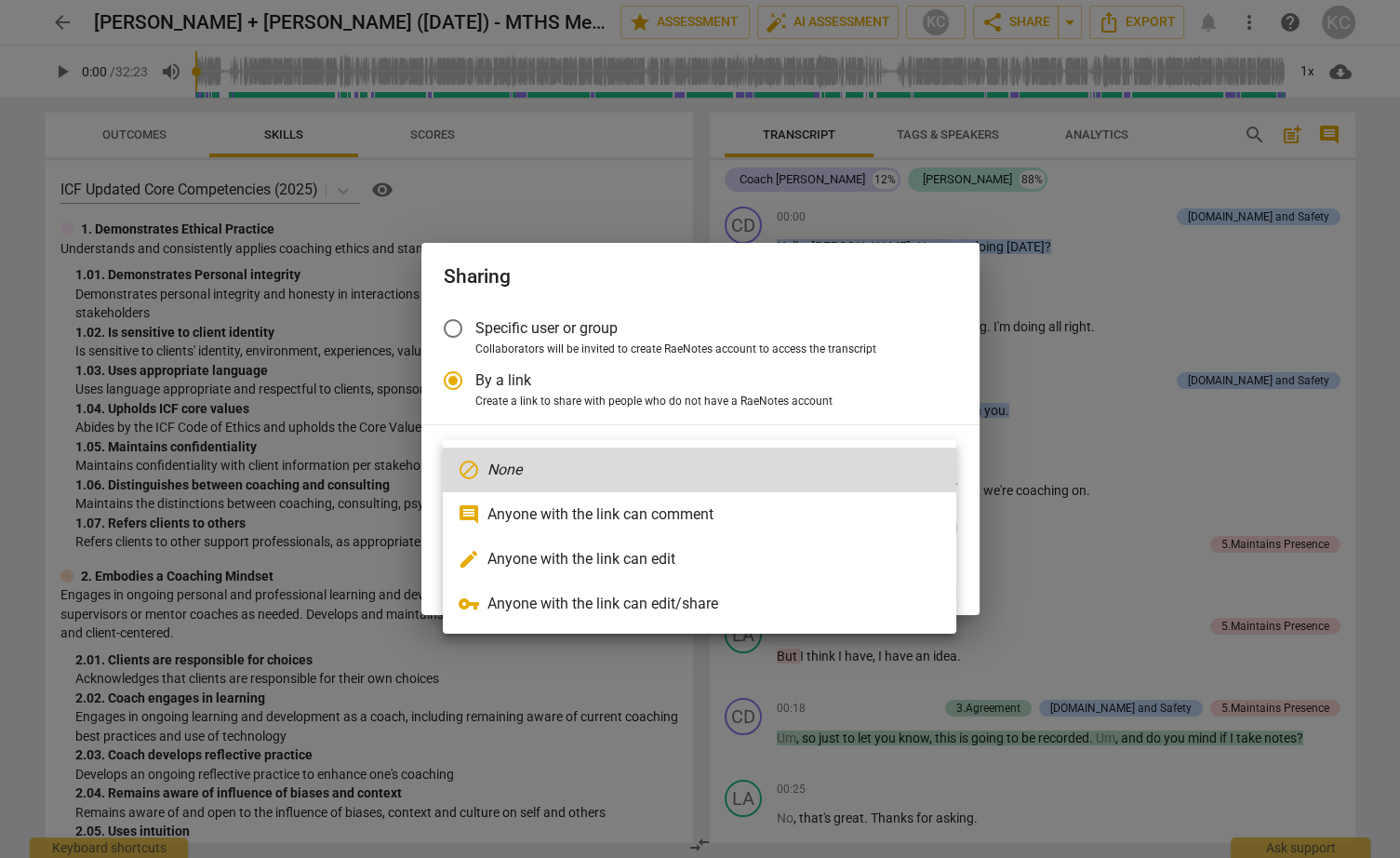
click at [521, 505] on li "comment Anyone with the link can comment" at bounding box center [699, 514] width 514 height 45
radio input "false"
type input "[URL][DOMAIN_NAME]"
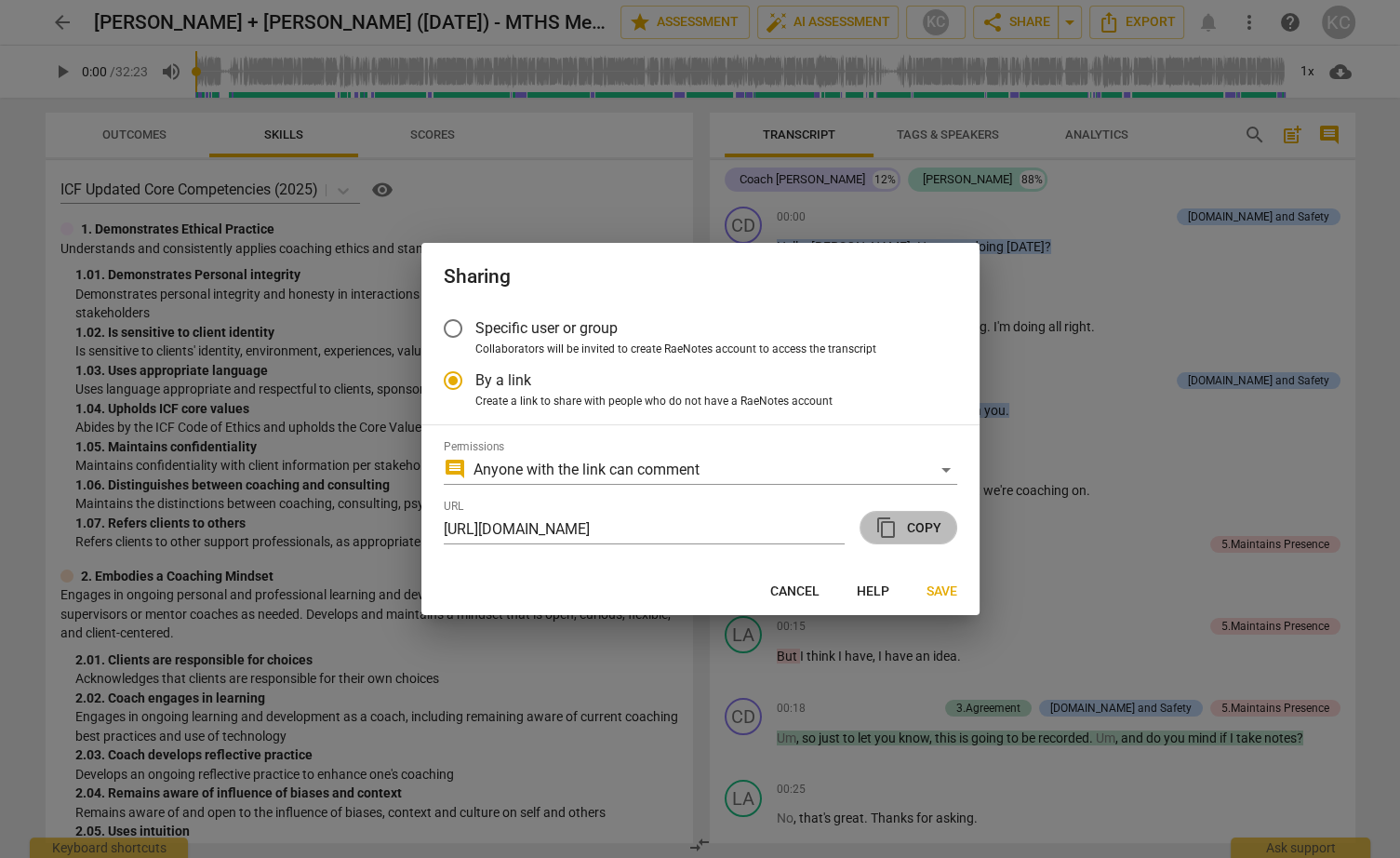
click at [886, 533] on span "content_copy" at bounding box center [887, 528] width 23 height 23
click at [952, 599] on span "Save" at bounding box center [942, 592] width 30 height 19
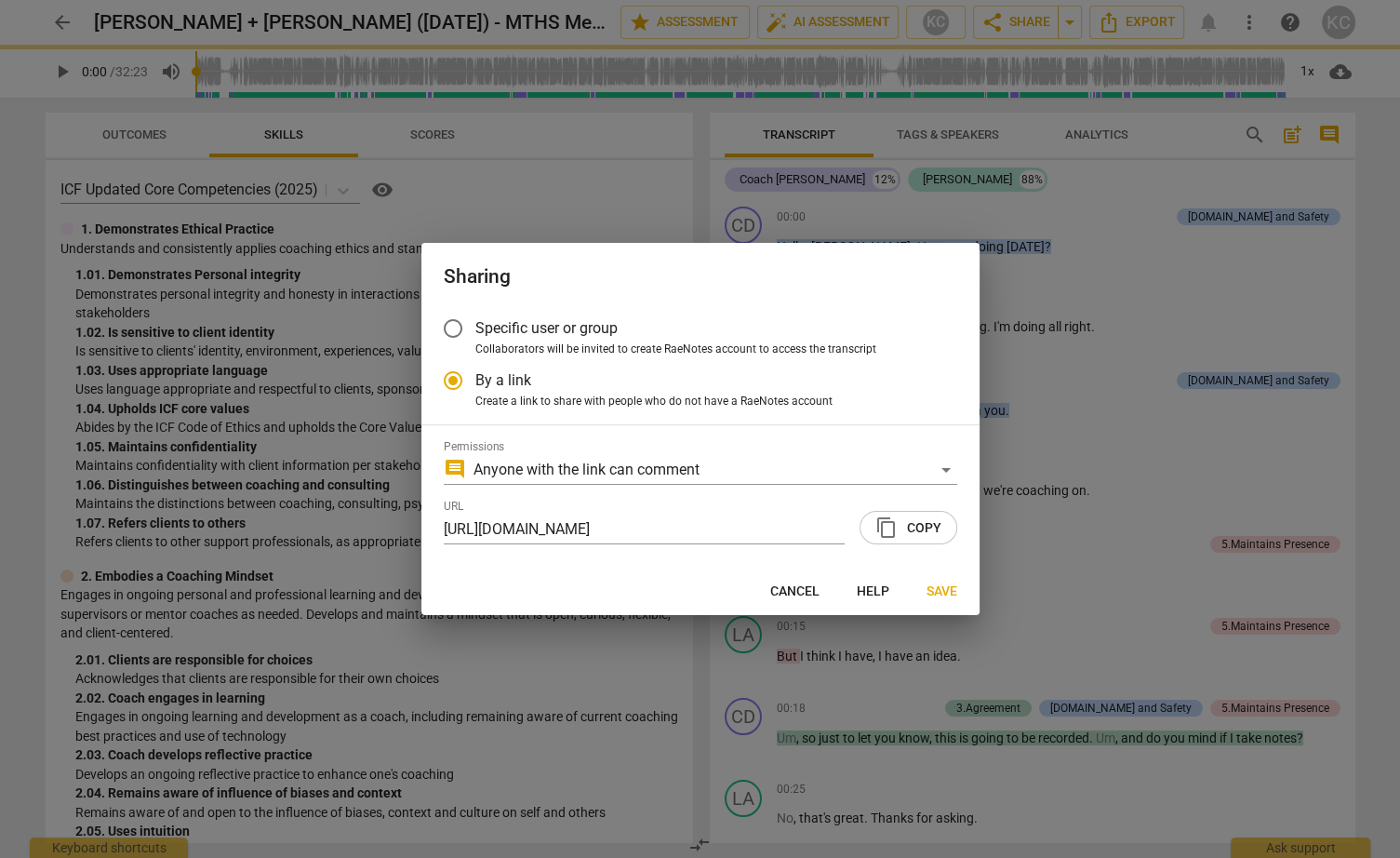
radio input "false"
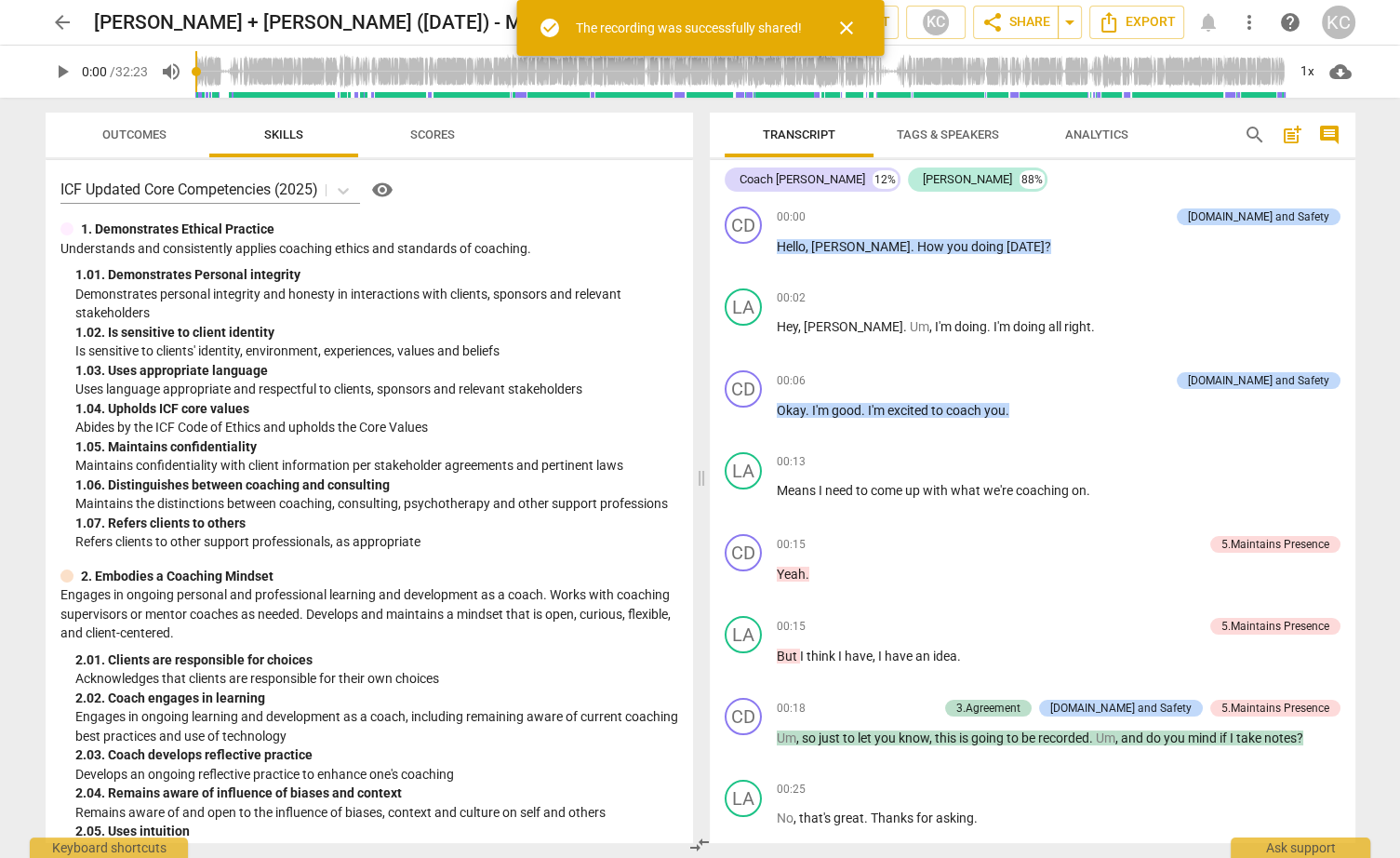
click at [68, 32] on span "arrow_back" at bounding box center [63, 23] width 23 height 23
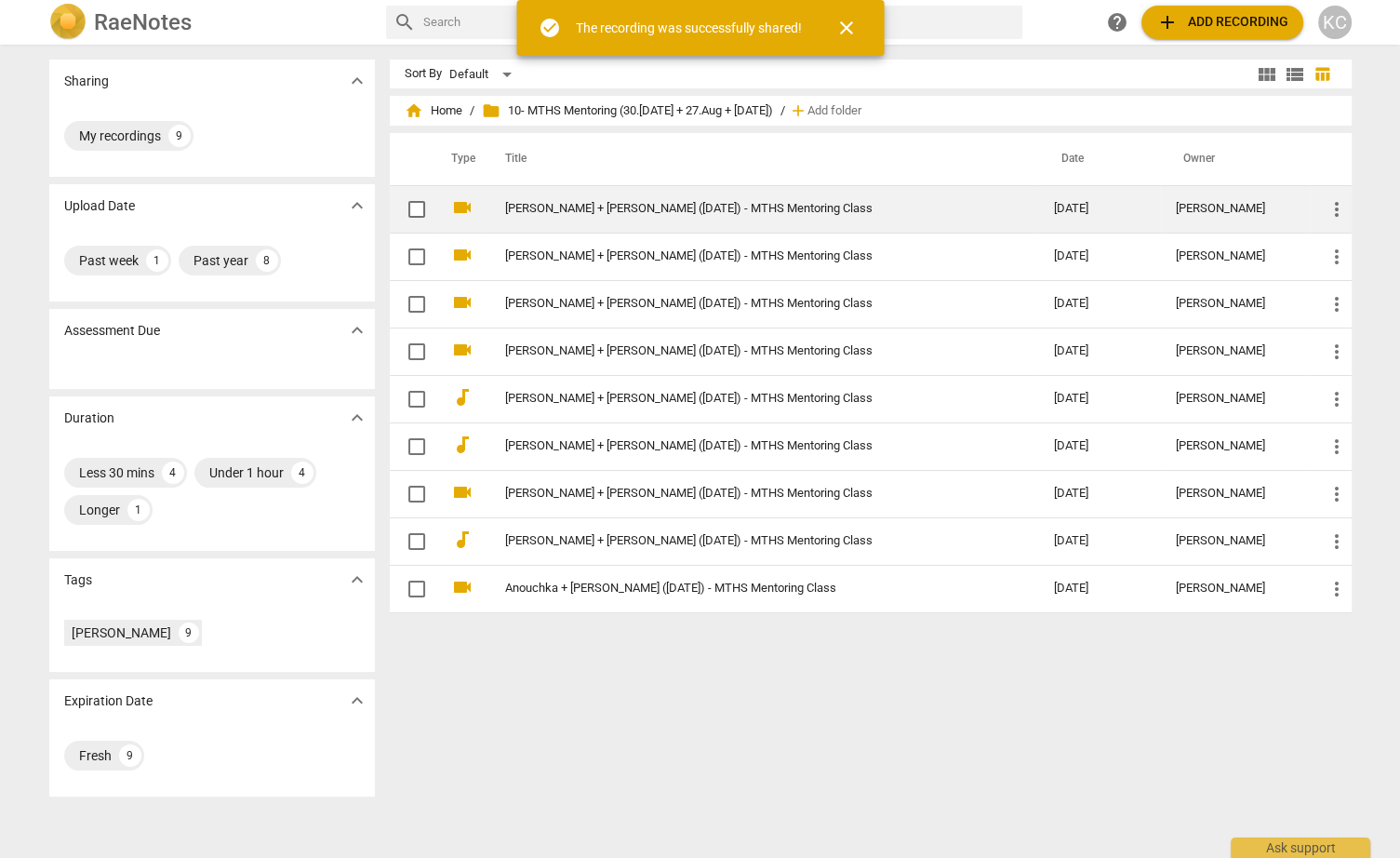
click at [650, 221] on td "[PERSON_NAME] + [PERSON_NAME] ([DATE]) - MTHS Mentoring Class" at bounding box center [761, 209] width 557 height 48
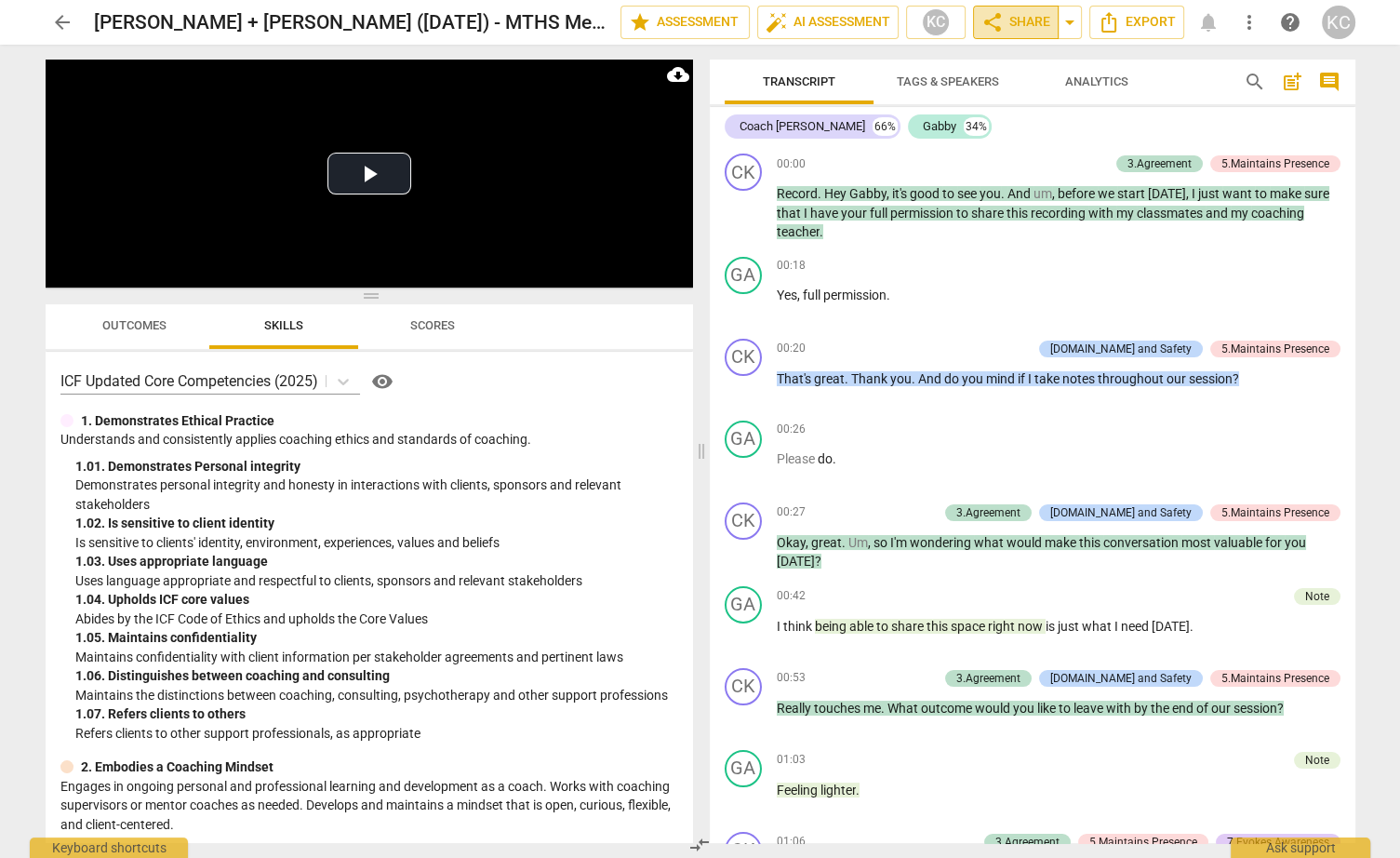
click at [1031, 10] on button "share Share" at bounding box center [1016, 22] width 85 height 33
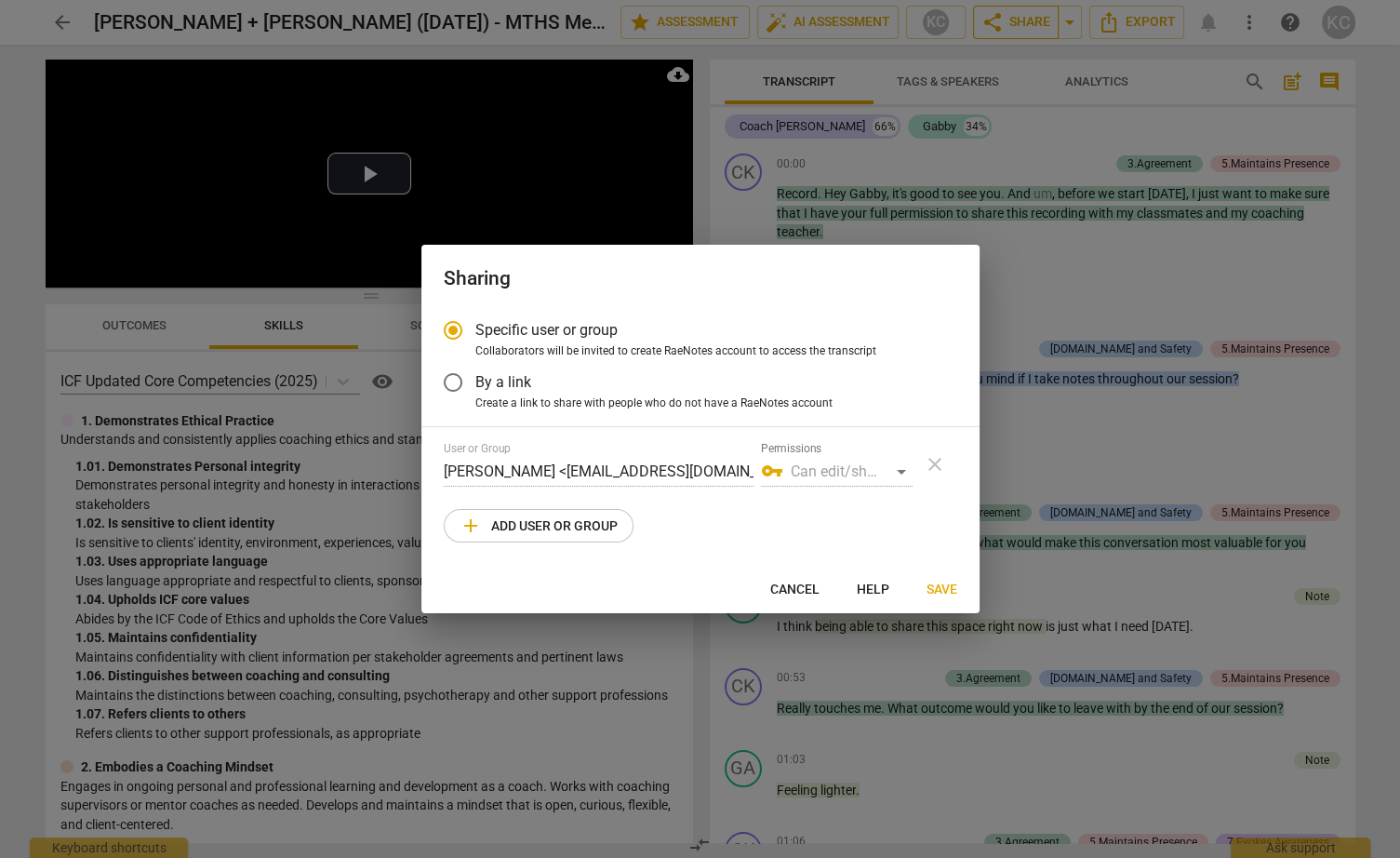
radio input "false"
click at [704, 408] on span "Create a link to share with people who do not have a RaeNotes account" at bounding box center [654, 404] width 357 height 17
click at [0, 0] on input "Create a link to share with people who do not have a RaeNotes account" at bounding box center [0, 0] width 0 height 0
radio input "true"
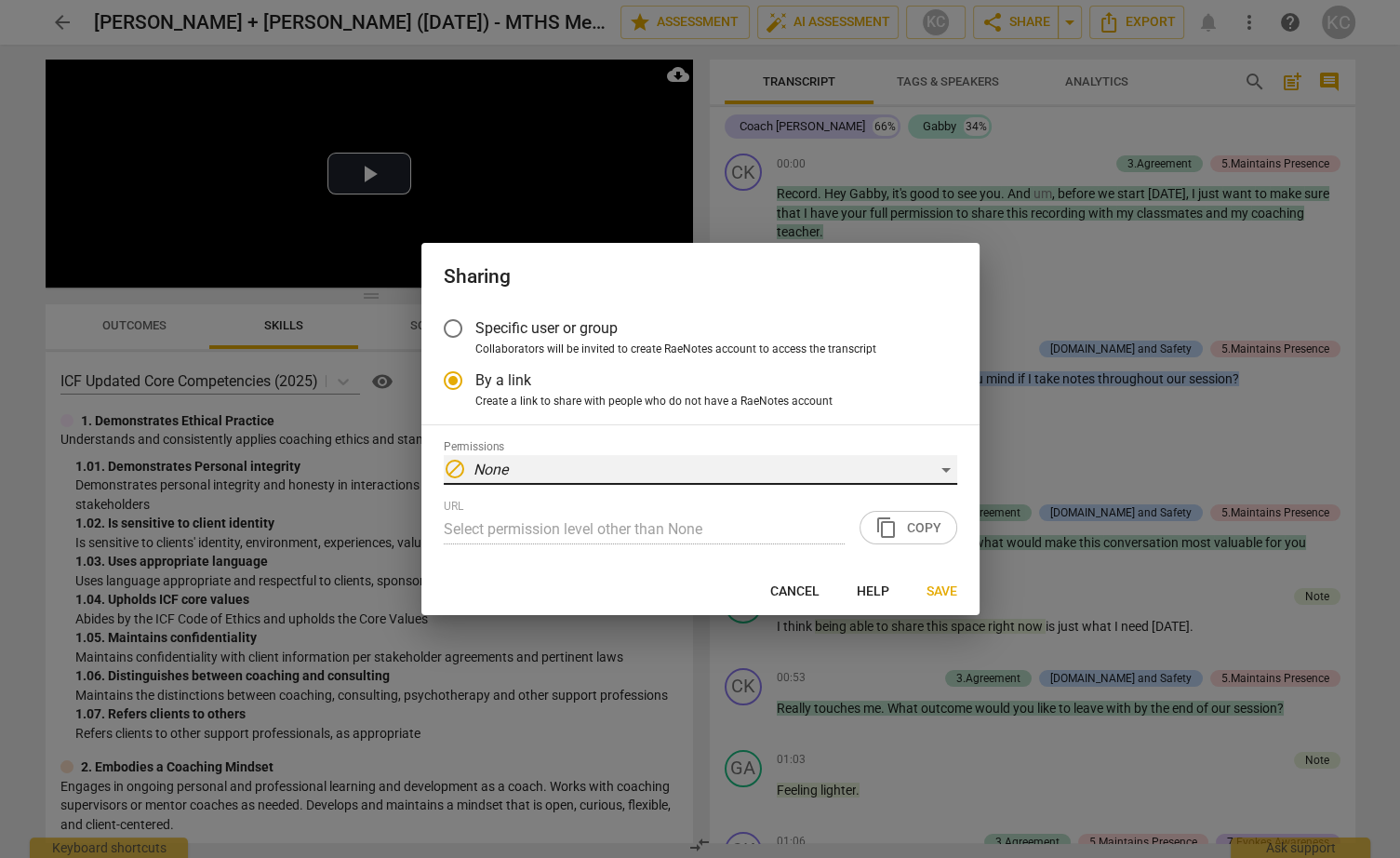
click at [728, 483] on div "block None" at bounding box center [700, 469] width 514 height 29
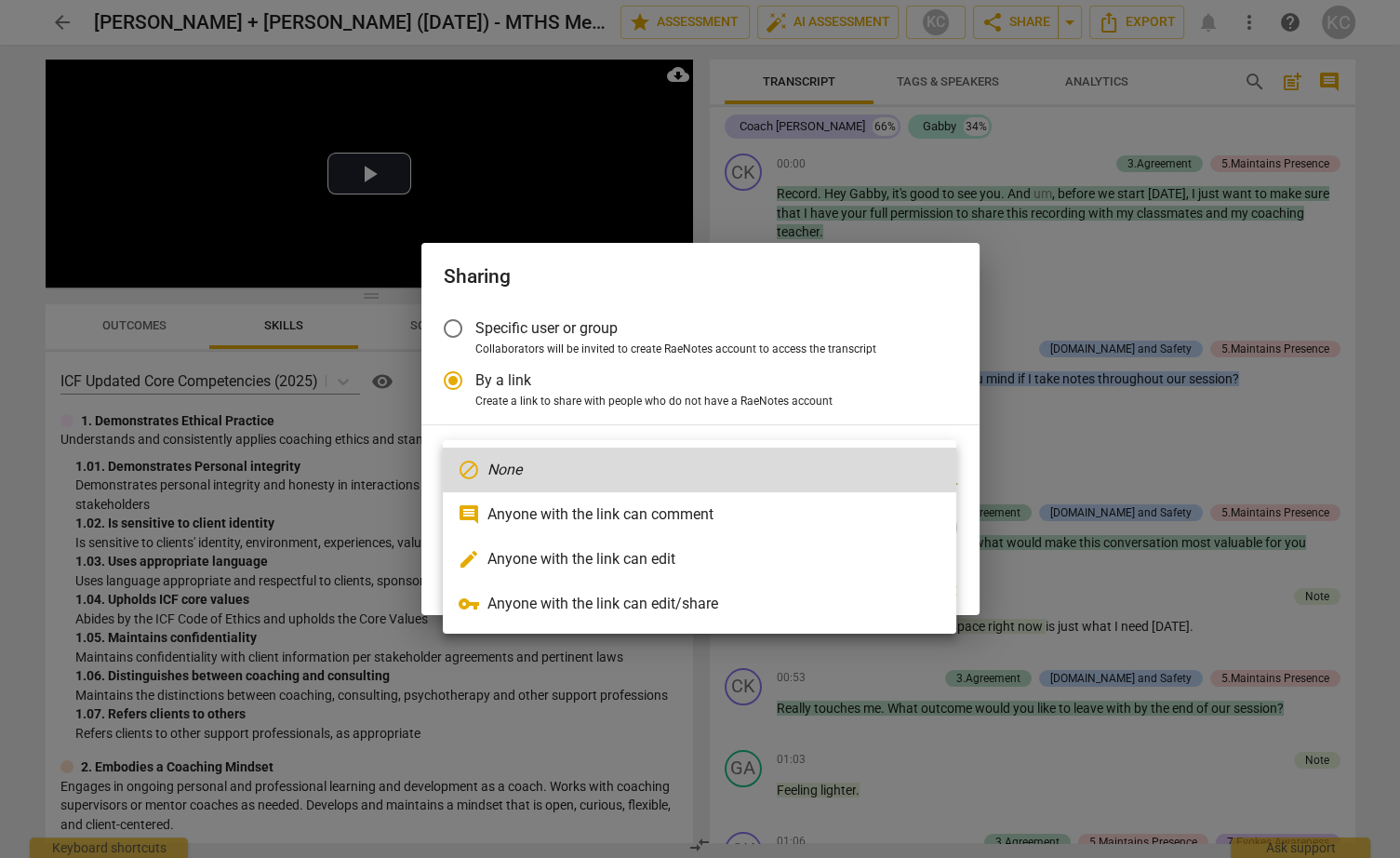
click at [711, 510] on li "comment Anyone with the link can comment" at bounding box center [699, 514] width 514 height 45
type input "[URL][DOMAIN_NAME]"
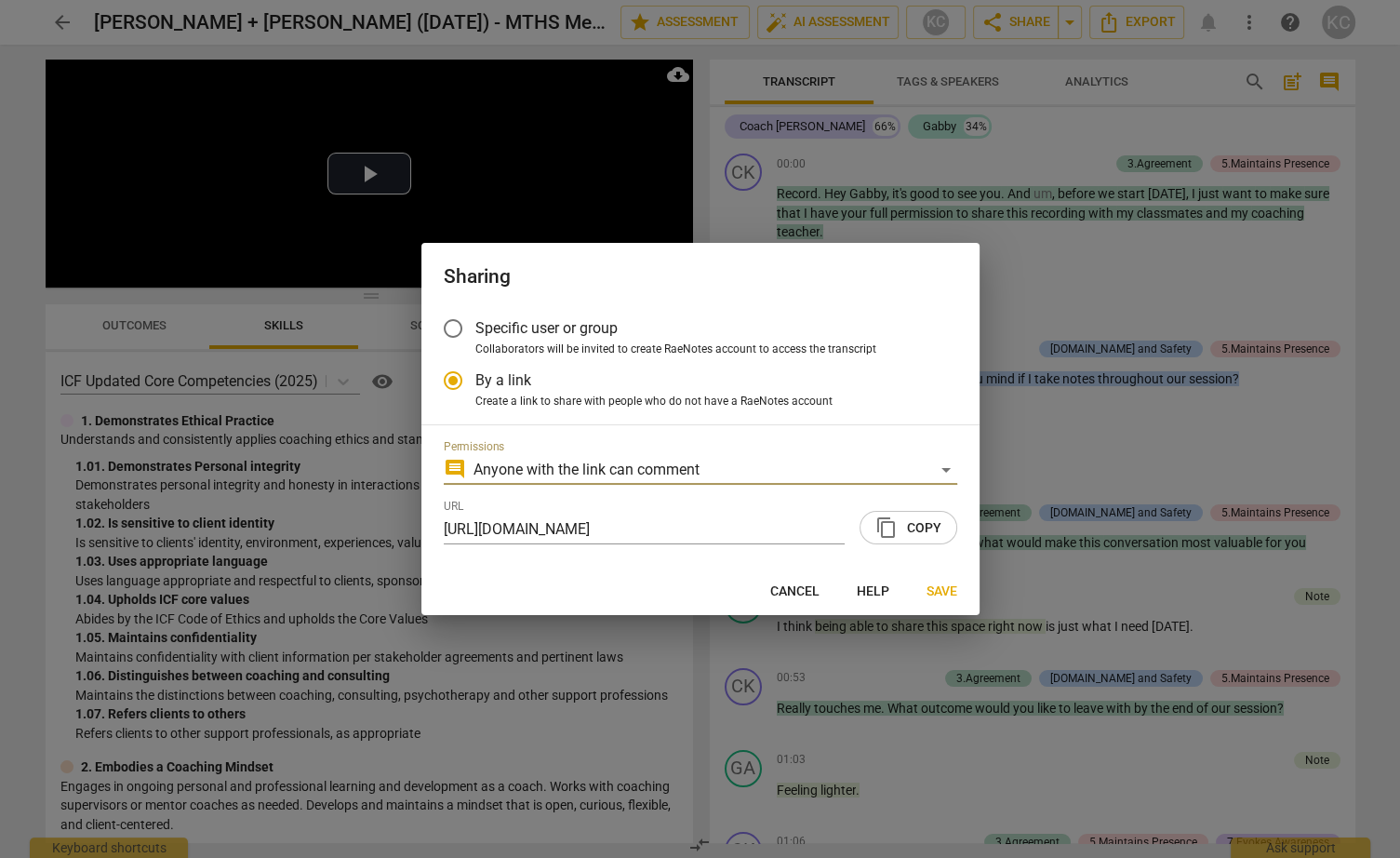
click at [907, 533] on span "content_copy Copy" at bounding box center [909, 528] width 66 height 23
click at [954, 586] on span "Save" at bounding box center [942, 592] width 30 height 19
radio input "false"
